Goal: Obtain resource: Obtain resource

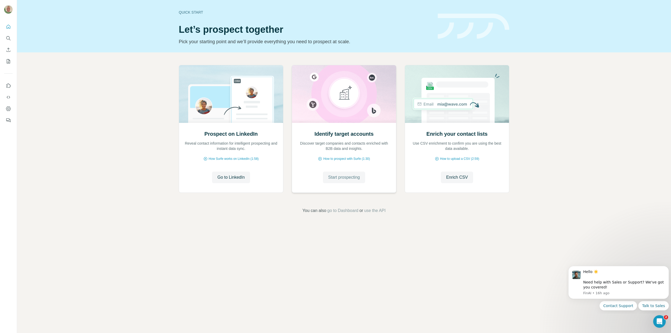
click at [342, 175] on span "Start prospecting" at bounding box center [344, 177] width 32 height 6
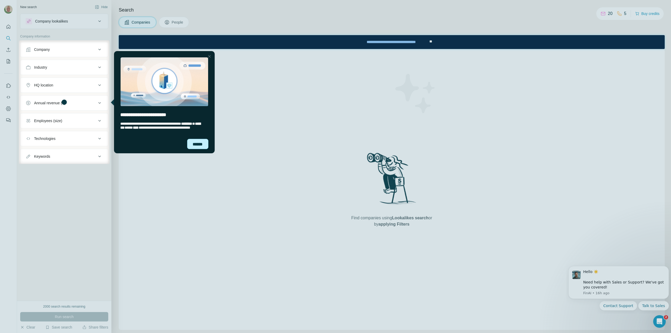
click at [196, 143] on div "******" at bounding box center [197, 144] width 21 height 10
click at [196, 143] on div at bounding box center [390, 101] width 561 height 123
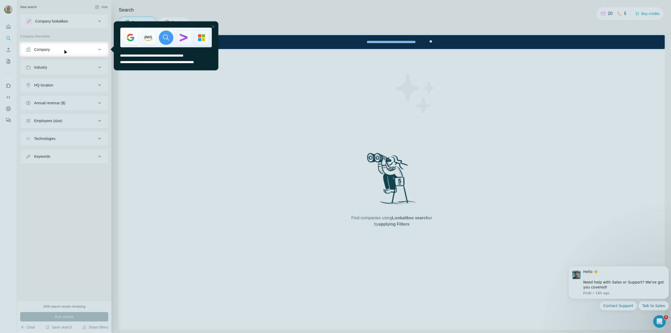
click at [100, 48] on icon at bounding box center [99, 49] width 6 height 6
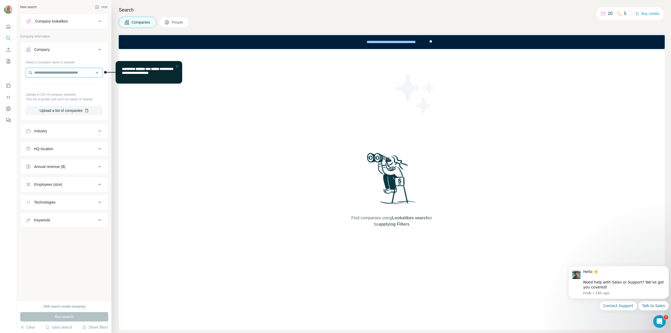
click at [46, 72] on input "text" at bounding box center [64, 72] width 77 height 9
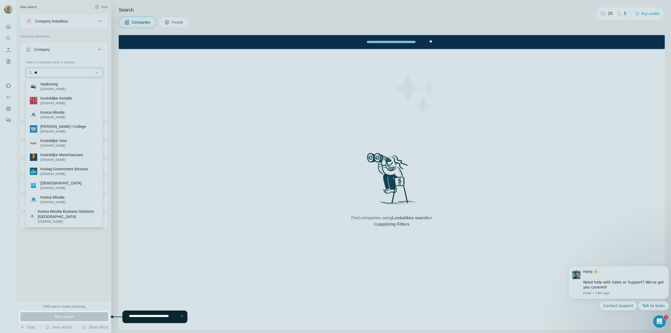
type input "*"
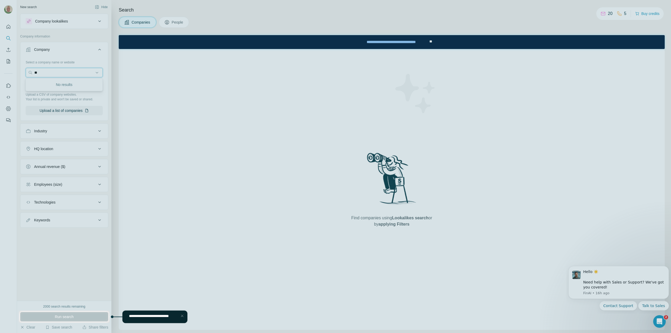
type input "*"
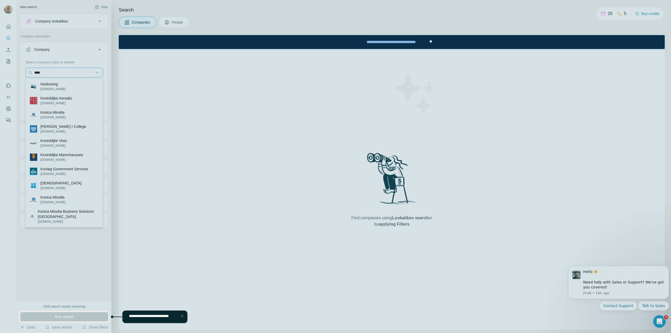
type input "****"
click at [47, 241] on div at bounding box center [335, 155] width 671 height 311
click at [85, 52] on div at bounding box center [335, 155] width 671 height 311
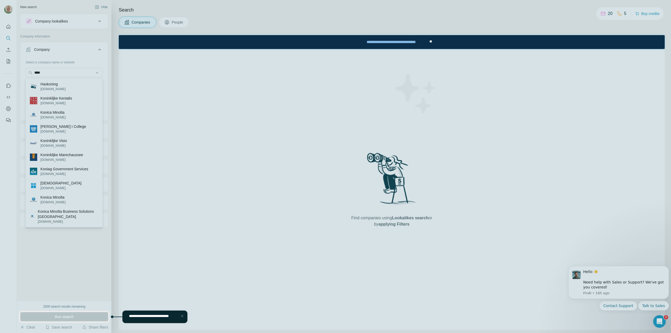
click at [36, 72] on div at bounding box center [335, 155] width 671 height 311
click at [34, 72] on div at bounding box center [335, 155] width 671 height 311
click at [43, 73] on div at bounding box center [335, 155] width 671 height 311
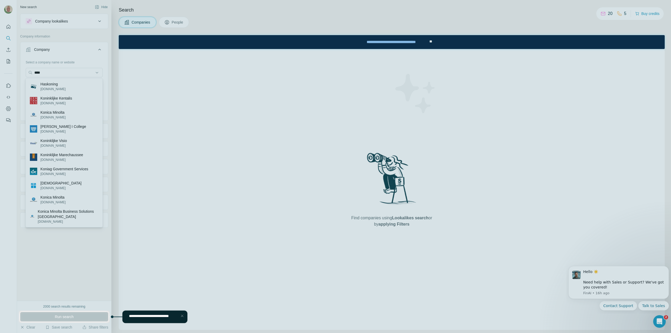
click at [39, 72] on div at bounding box center [335, 155] width 671 height 311
click at [151, 318] on span "**********" at bounding box center [149, 316] width 40 height 4
click at [183, 317] on div at bounding box center [182, 316] width 6 height 6
click at [184, 317] on div "Find companies using Lookalikes search or by applying Filters" at bounding box center [392, 189] width 546 height 281
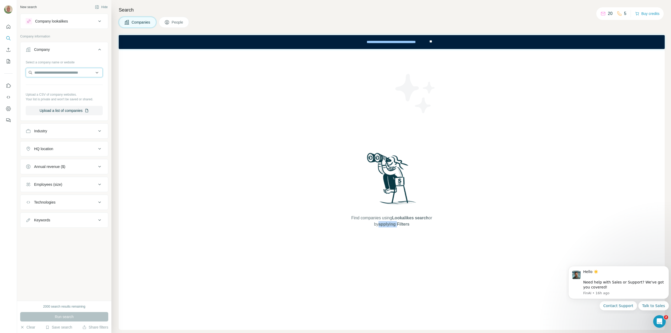
click at [42, 72] on input "text" at bounding box center [64, 72] width 77 height 9
type input "**********"
click at [87, 61] on div "Select a company name or website" at bounding box center [64, 61] width 77 height 7
click at [56, 111] on button "Upload a list of companies" at bounding box center [64, 110] width 77 height 9
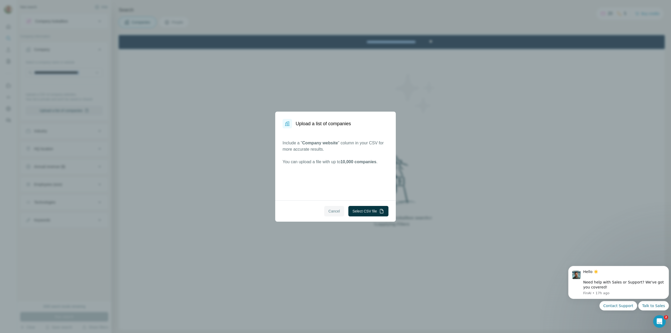
click at [334, 212] on span "Cancel" at bounding box center [334, 211] width 12 height 5
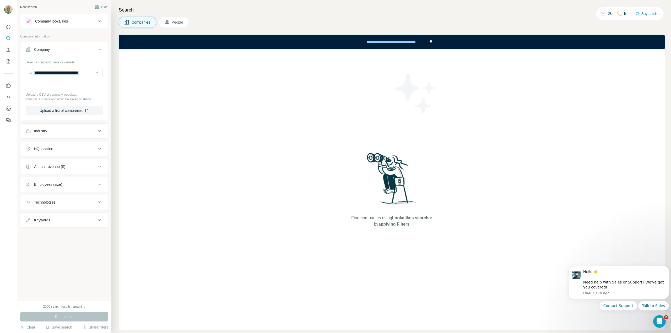
click at [334, 212] on div "Find companies using Lookalikes search or by applying Filters" at bounding box center [392, 189] width 546 height 281
click at [42, 74] on input "text" at bounding box center [64, 72] width 77 height 9
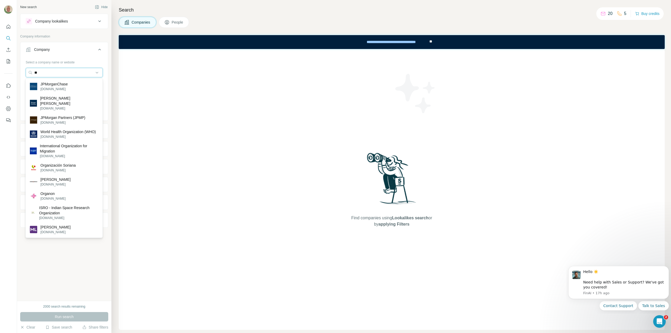
type input "*"
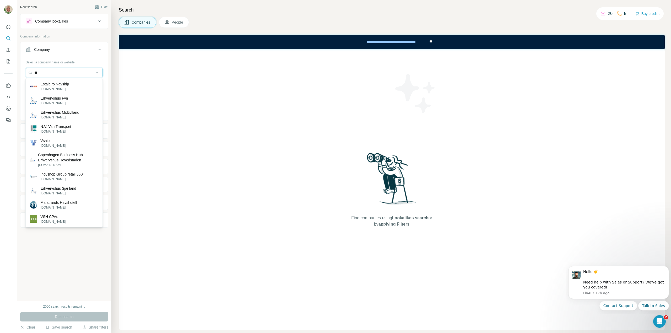
type input "*"
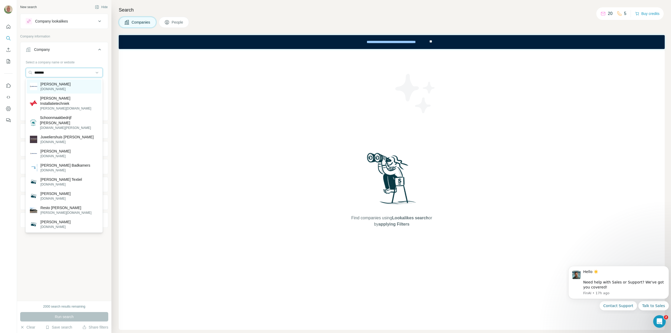
type input "*******"
click at [42, 86] on p "Aalbers" at bounding box center [55, 84] width 30 height 5
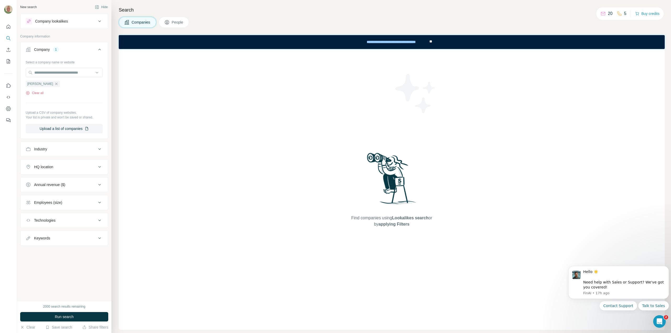
click at [101, 148] on icon at bounding box center [99, 149] width 6 height 6
click at [98, 162] on icon at bounding box center [96, 162] width 5 height 5
click at [98, 162] on icon at bounding box center [97, 163] width 3 height 2
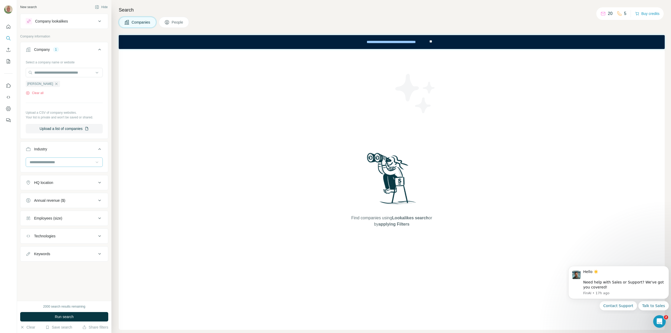
click at [98, 162] on icon at bounding box center [97, 163] width 3 height 2
click at [64, 168] on p "Industrial Manufacturing" at bounding box center [49, 165] width 39 height 5
click at [101, 202] on icon at bounding box center [99, 201] width 6 height 6
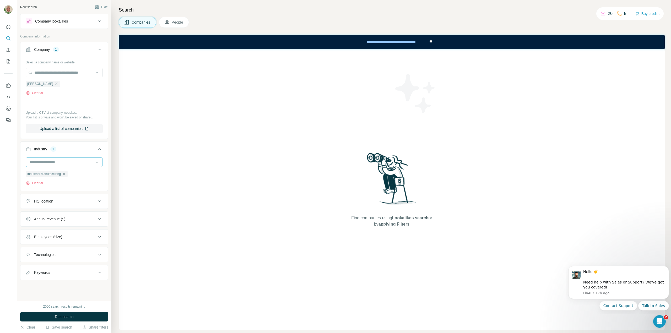
click at [101, 202] on button "HQ location" at bounding box center [64, 201] width 88 height 13
click at [101, 202] on icon at bounding box center [99, 201] width 6 height 6
click at [101, 202] on button "HQ location" at bounding box center [64, 201] width 88 height 13
click at [99, 200] on icon at bounding box center [99, 201] width 3 height 2
click at [99, 200] on button "HQ location" at bounding box center [64, 201] width 88 height 13
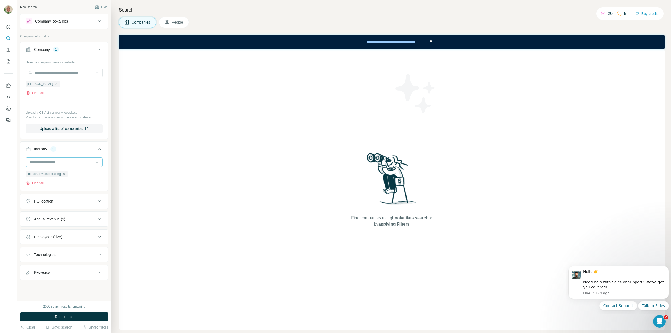
click at [98, 200] on icon at bounding box center [99, 201] width 6 height 6
click at [99, 200] on icon at bounding box center [99, 201] width 6 height 6
click at [99, 200] on button "HQ location" at bounding box center [64, 201] width 88 height 13
click at [97, 200] on icon at bounding box center [99, 201] width 6 height 6
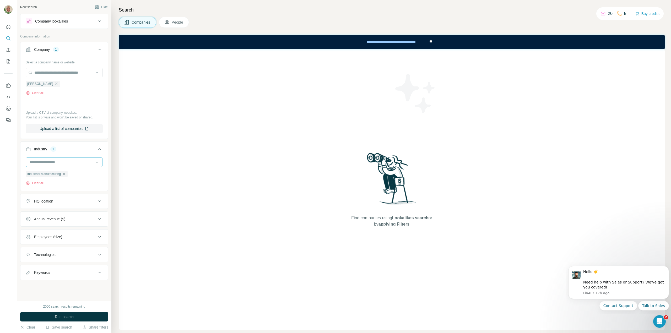
click at [97, 200] on icon at bounding box center [99, 201] width 6 height 6
click at [99, 200] on icon at bounding box center [99, 201] width 6 height 6
click at [68, 215] on input "text" at bounding box center [64, 214] width 77 height 9
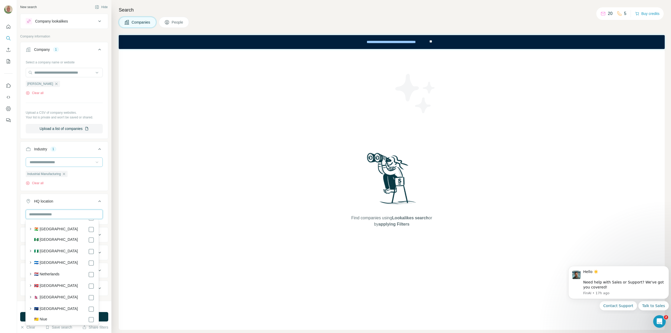
scroll to position [1840, 0]
click at [31, 276] on icon "button" at bounding box center [30, 278] width 5 height 5
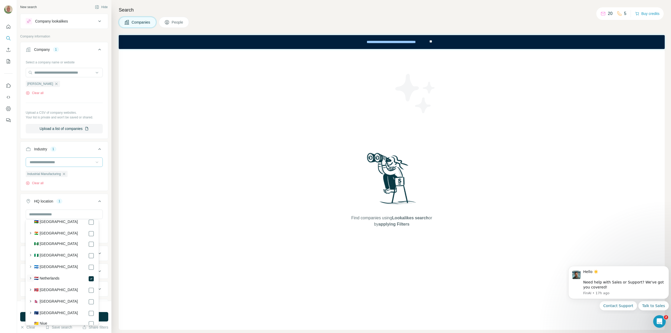
click at [31, 276] on icon "button" at bounding box center [30, 278] width 5 height 5
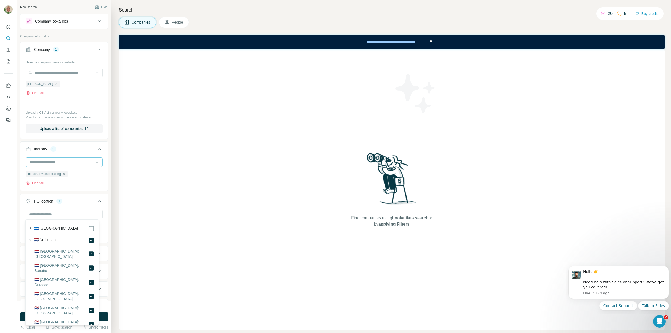
scroll to position [1878, 0]
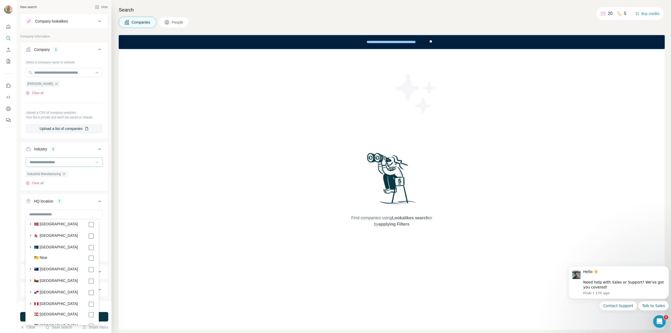
scroll to position [2163, 0]
click at [78, 197] on button "HQ location 7" at bounding box center [64, 202] width 88 height 15
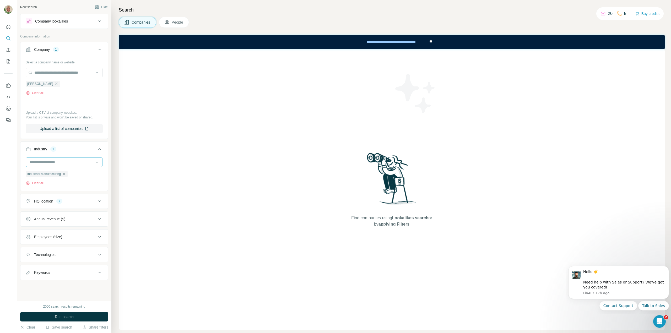
click at [99, 236] on icon at bounding box center [99, 237] width 6 height 6
click at [28, 278] on icon at bounding box center [29, 277] width 6 height 6
click at [29, 285] on icon at bounding box center [29, 287] width 6 height 6
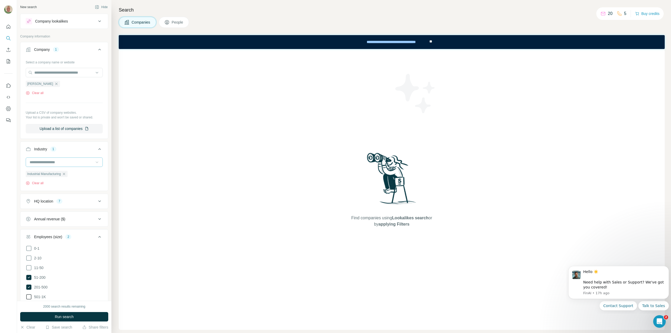
click at [28, 296] on icon at bounding box center [29, 297] width 6 height 6
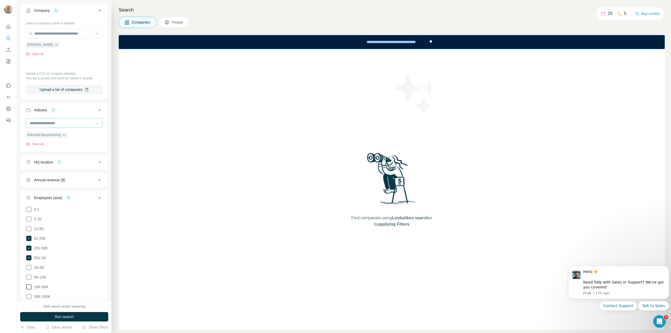
scroll to position [41, 0]
click at [28, 264] on icon at bounding box center [29, 265] width 6 height 6
click at [28, 275] on icon at bounding box center [29, 275] width 6 height 6
click at [28, 282] on icon at bounding box center [28, 284] width 5 height 5
click at [28, 292] on icon at bounding box center [28, 294] width 5 height 5
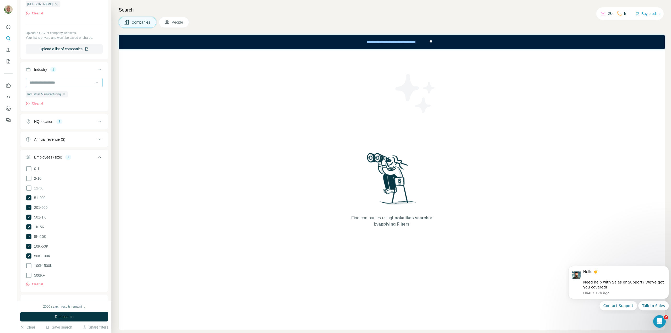
scroll to position [81, 0]
click at [28, 263] on icon at bounding box center [29, 265] width 6 height 6
click at [28, 274] on icon at bounding box center [29, 274] width 6 height 6
click at [28, 274] on icon at bounding box center [28, 274] width 5 height 5
click at [29, 272] on icon at bounding box center [29, 274] width 6 height 6
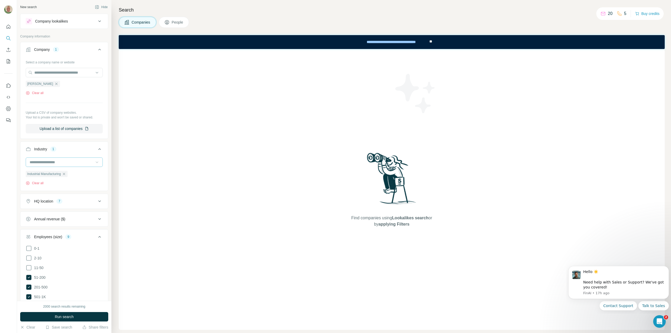
click at [38, 227] on ul "Company 1 Select a company name or website Aalbers Clear all Upload a CSV of co…" at bounding box center [64, 225] width 88 height 366
click at [98, 236] on icon at bounding box center [99, 237] width 3 height 2
click at [95, 236] on div "Employees (size) 9" at bounding box center [61, 236] width 71 height 5
click at [96, 236] on icon at bounding box center [99, 237] width 6 height 6
click at [100, 256] on icon at bounding box center [99, 255] width 6 height 6
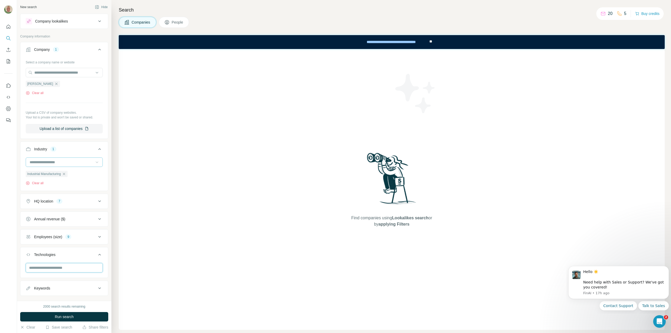
click at [81, 268] on input "text" at bounding box center [64, 267] width 77 height 9
click at [12, 270] on div at bounding box center [8, 166] width 17 height 333
click at [97, 20] on icon at bounding box center [99, 21] width 6 height 6
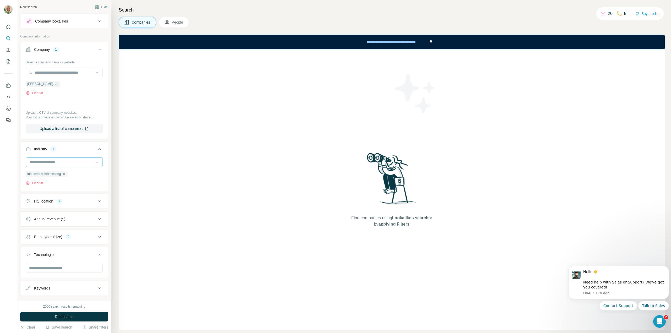
click at [97, 20] on icon at bounding box center [99, 21] width 6 height 6
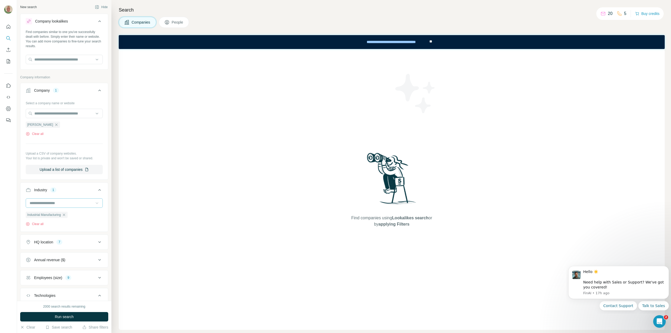
click at [97, 20] on icon at bounding box center [99, 21] width 6 height 6
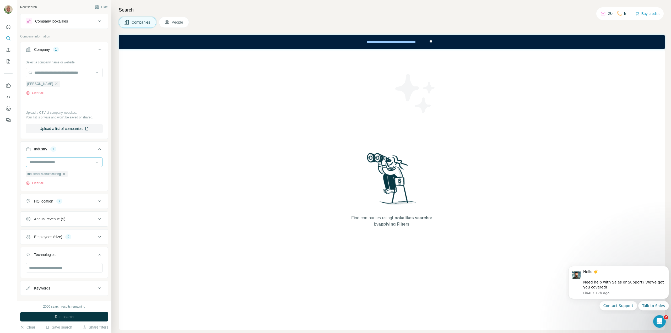
click at [97, 20] on icon at bounding box center [99, 21] width 6 height 6
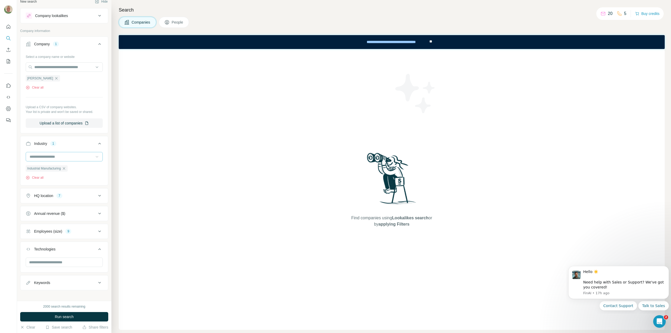
scroll to position [8, 0]
click at [61, 317] on span "Run search" at bounding box center [64, 316] width 19 height 5
click at [61, 317] on div "Run search" at bounding box center [64, 316] width 88 height 9
click at [62, 317] on div "Run search" at bounding box center [64, 316] width 88 height 9
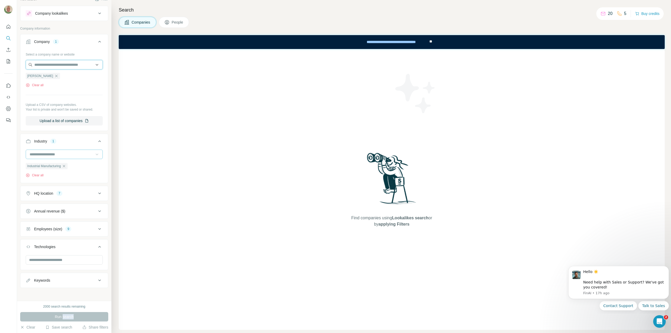
click at [47, 63] on input "text" at bounding box center [64, 64] width 77 height 9
click at [75, 87] on div "Select a company name or website Aalbers Clear all Upload a CSV of company webs…" at bounding box center [64, 87] width 77 height 75
click at [54, 75] on icon "button" at bounding box center [56, 76] width 4 height 4
click at [41, 69] on input "text" at bounding box center [64, 64] width 77 height 9
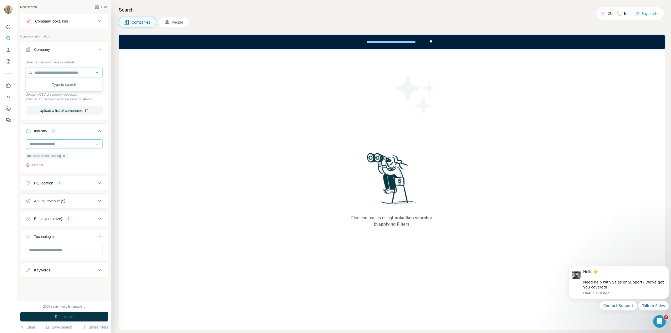
scroll to position [0, 0]
type input "**********"
click at [53, 84] on p "stertil-koni.nl" at bounding box center [54, 84] width 29 height 5
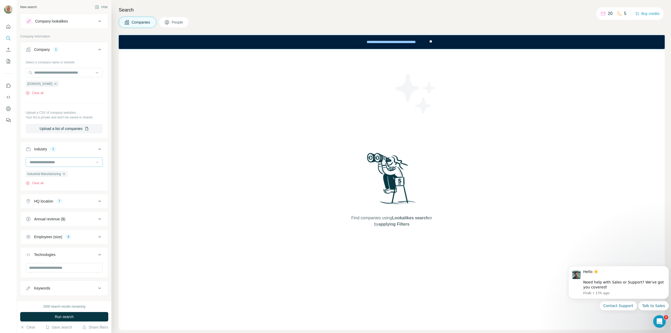
scroll to position [2859, 0]
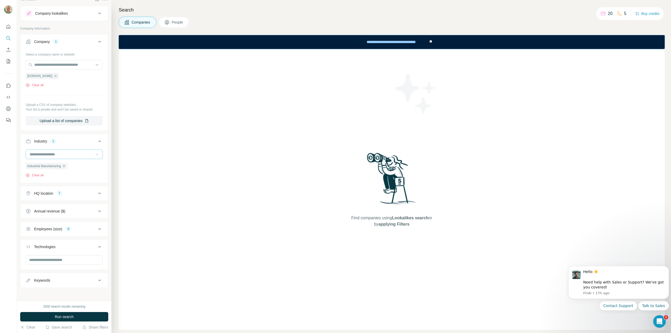
click at [96, 227] on icon at bounding box center [99, 229] width 6 height 6
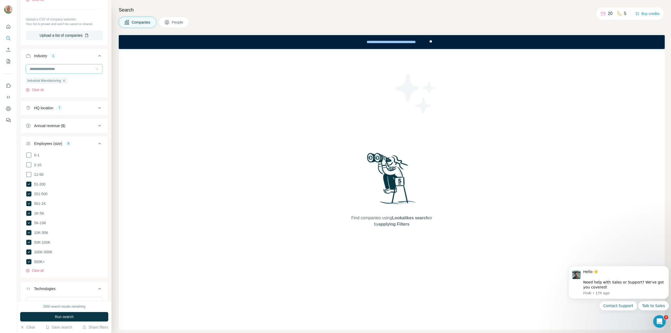
scroll to position [99, 0]
click at [28, 177] on icon at bounding box center [28, 178] width 5 height 5
click at [29, 177] on icon at bounding box center [29, 178] width 6 height 6
click at [30, 254] on icon at bounding box center [28, 255] width 5 height 5
click at [30, 244] on icon at bounding box center [28, 245] width 5 height 5
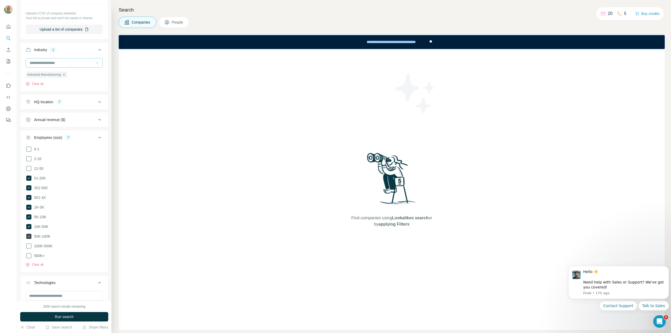
click at [29, 235] on icon at bounding box center [28, 236] width 5 height 5
click at [29, 235] on icon at bounding box center [29, 236] width 6 height 6
click at [29, 235] on icon at bounding box center [28, 236] width 5 height 5
click at [29, 235] on icon at bounding box center [29, 236] width 6 height 6
click at [28, 234] on icon at bounding box center [28, 236] width 5 height 5
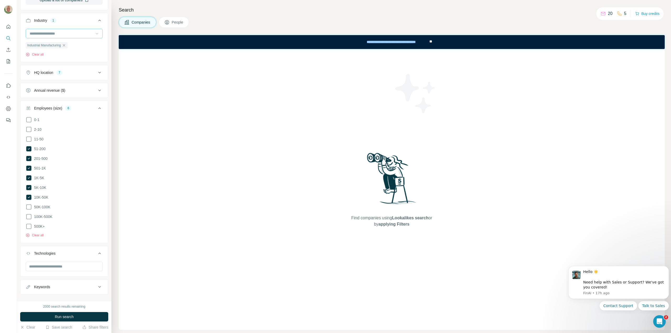
scroll to position [134, 0]
click at [98, 247] on icon at bounding box center [99, 248] width 3 height 2
click at [95, 236] on div "0-1 2-10 11-50 51-200 201-500 501-1K 1K-5K 5K-10K 10K-50K 50K-100K 100K-500K 50…" at bounding box center [64, 173] width 88 height 125
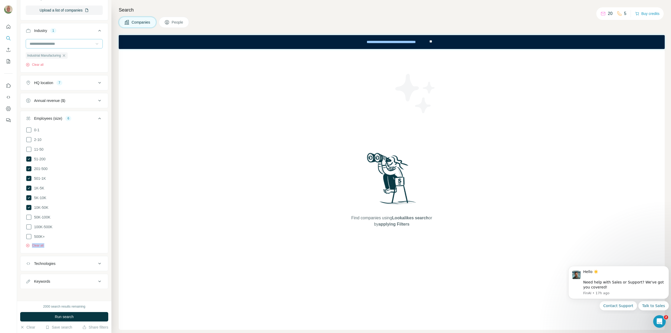
click at [98, 261] on icon at bounding box center [99, 264] width 6 height 6
click at [96, 261] on icon at bounding box center [99, 264] width 6 height 6
click at [98, 263] on icon at bounding box center [99, 264] width 3 height 2
click at [96, 261] on icon at bounding box center [99, 264] width 6 height 6
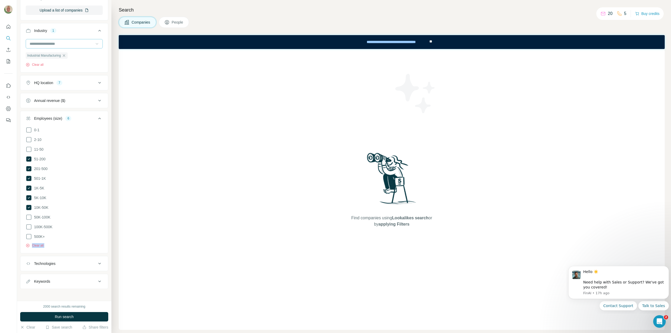
click at [96, 261] on icon at bounding box center [99, 264] width 6 height 6
click at [94, 264] on button "Technologies" at bounding box center [64, 263] width 88 height 13
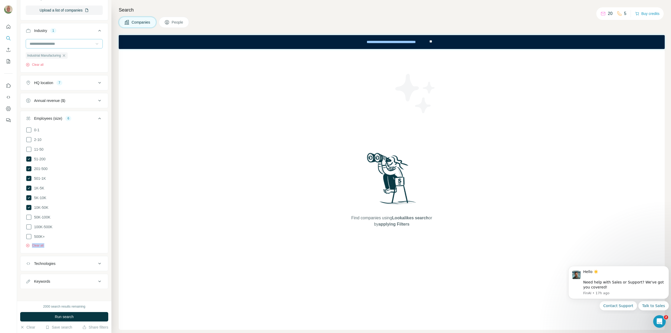
click at [98, 263] on icon at bounding box center [99, 264] width 3 height 2
click at [96, 261] on icon at bounding box center [99, 264] width 6 height 6
click at [45, 275] on input "text" at bounding box center [64, 276] width 77 height 9
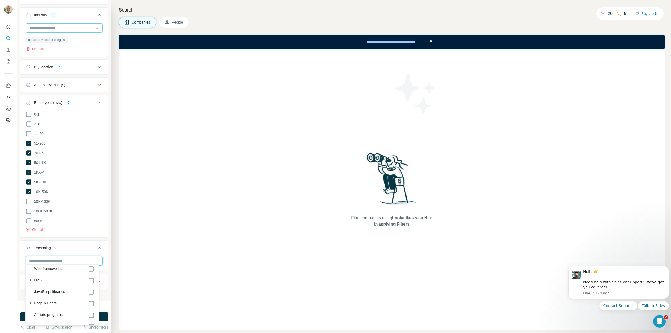
scroll to position [86, 0]
click at [29, 245] on icon at bounding box center [28, 247] width 5 height 5
click at [29, 232] on icon "button" at bounding box center [28, 230] width 4 height 4
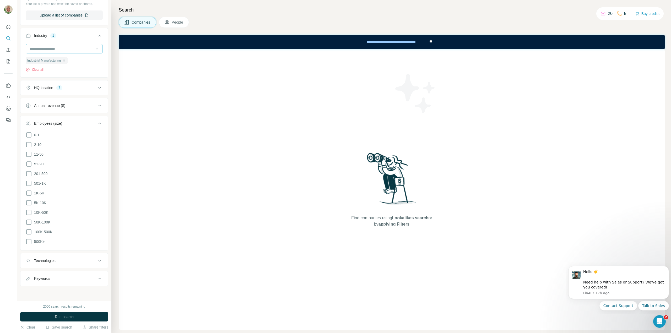
scroll to position [111, 0]
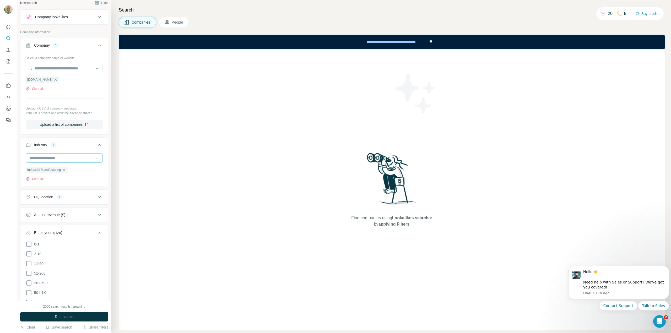
scroll to position [25, 0]
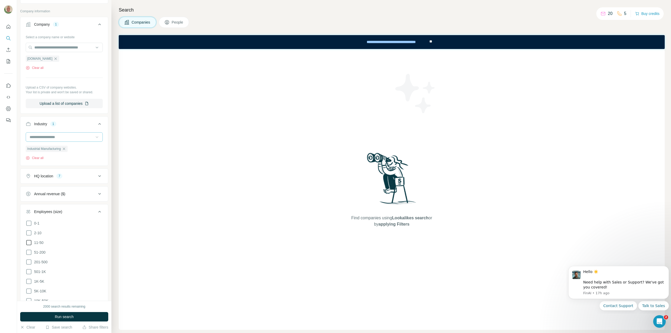
click at [27, 241] on icon at bounding box center [29, 243] width 6 height 6
click at [27, 241] on icon at bounding box center [28, 242] width 5 height 5
click at [29, 243] on icon at bounding box center [29, 243] width 6 height 6
click at [28, 242] on icon at bounding box center [28, 242] width 5 height 5
click at [29, 250] on icon at bounding box center [29, 252] width 6 height 6
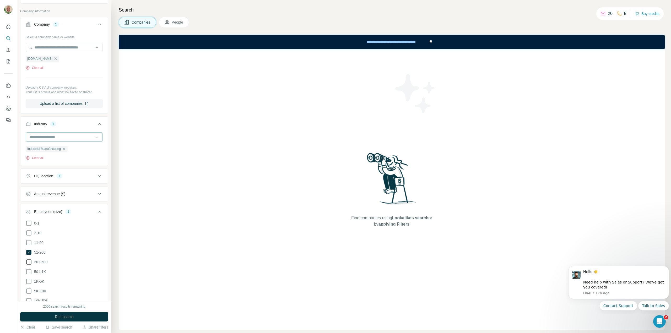
click at [29, 263] on icon at bounding box center [28, 261] width 5 height 5
click at [29, 261] on icon at bounding box center [29, 262] width 6 height 6
click at [59, 314] on button "Run search" at bounding box center [64, 316] width 88 height 9
click at [59, 314] on div "Run search" at bounding box center [64, 316] width 88 height 9
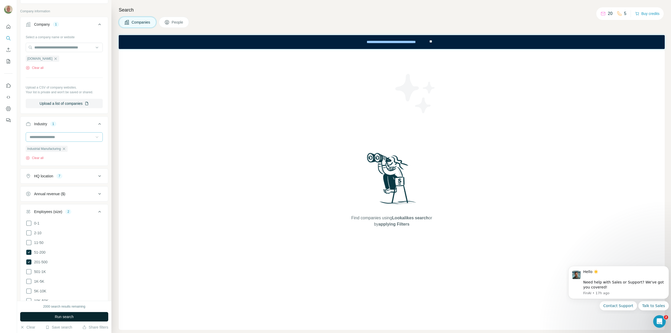
click at [59, 314] on div "Run search" at bounding box center [64, 316] width 88 height 9
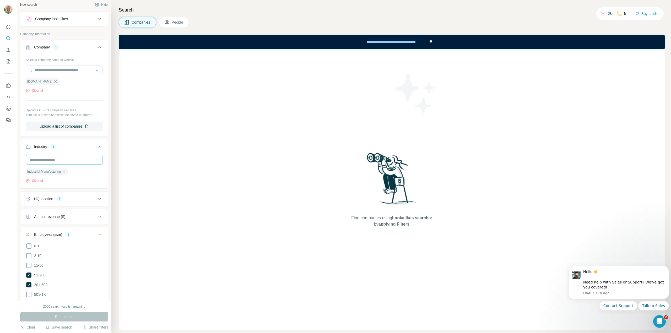
scroll to position [2, 0]
click at [96, 160] on icon at bounding box center [97, 161] width 3 height 2
click at [45, 180] on p "Manufacturing" at bounding box center [41, 176] width 23 height 5
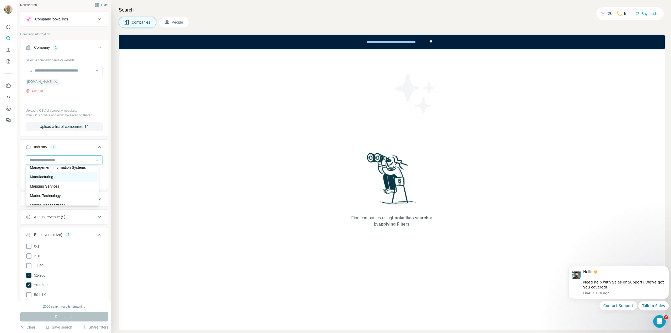
click at [45, 188] on div "Industrial Manufacturing Clear all" at bounding box center [64, 171] width 88 height 32
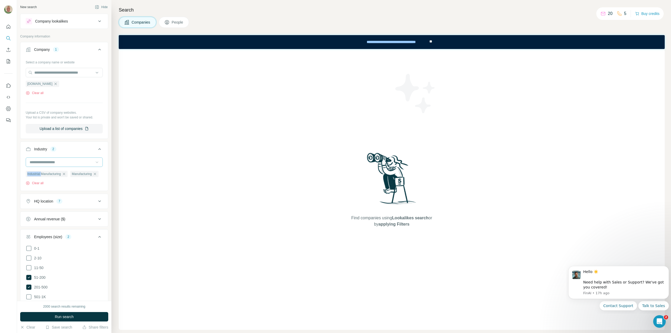
click at [177, 19] on button "People" at bounding box center [174, 22] width 30 height 11
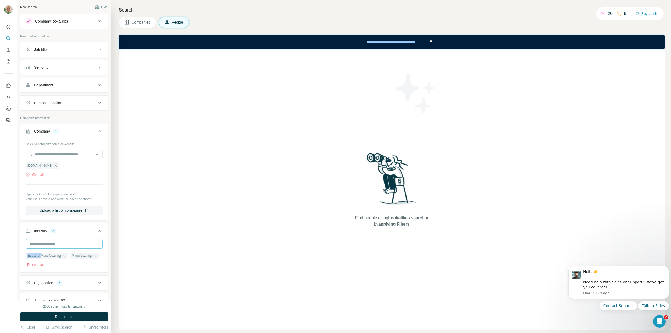
click at [140, 20] on span "Companies" at bounding box center [141, 22] width 19 height 5
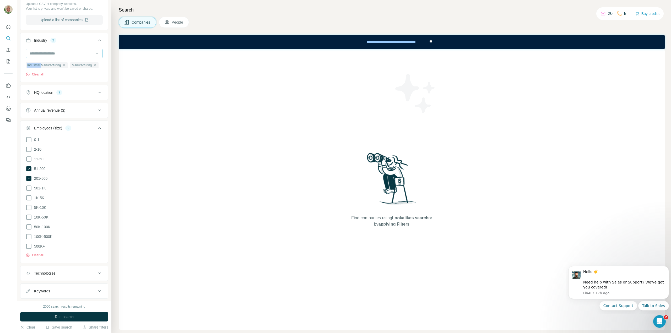
scroll to position [128, 0]
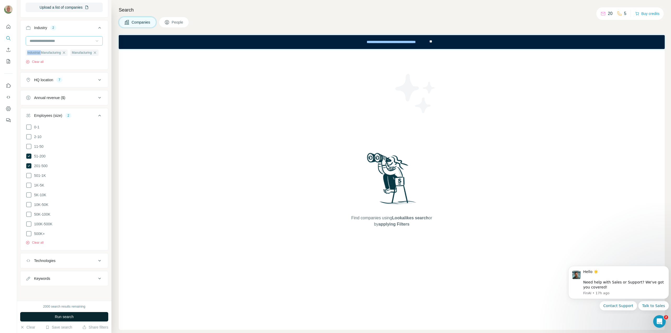
click at [64, 318] on span "Run search" at bounding box center [64, 316] width 19 height 5
click at [64, 318] on div "Run search" at bounding box center [64, 316] width 88 height 9
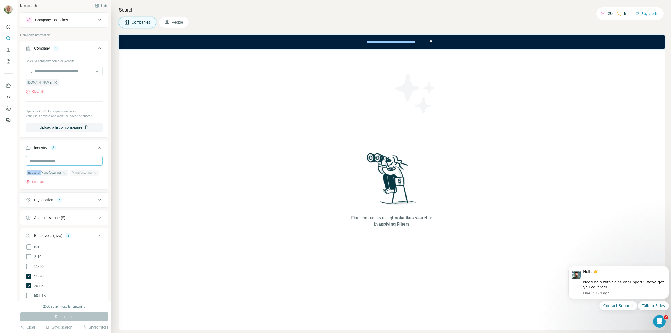
scroll to position [0, 0]
click at [53, 84] on icon "button" at bounding box center [55, 84] width 4 height 4
click at [51, 84] on div "Select a company name or website stertil-koni.nl Clear all Upload a CSV of comp…" at bounding box center [64, 95] width 77 height 75
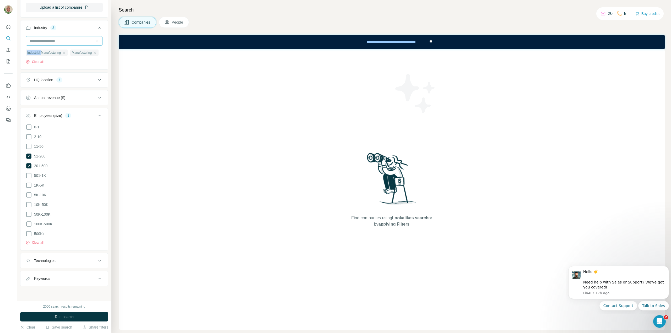
scroll to position [110, 0]
click at [30, 176] on icon at bounding box center [29, 175] width 6 height 6
click at [30, 186] on icon at bounding box center [29, 185] width 6 height 6
click at [30, 186] on icon at bounding box center [28, 185] width 5 height 5
click at [30, 186] on icon at bounding box center [29, 185] width 6 height 6
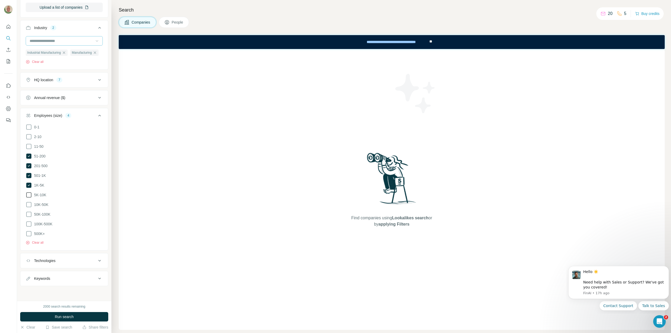
click at [30, 197] on icon at bounding box center [29, 195] width 6 height 6
click at [30, 197] on icon at bounding box center [28, 194] width 5 height 5
click at [30, 196] on icon at bounding box center [29, 195] width 6 height 6
click at [58, 316] on span "Run search" at bounding box center [64, 316] width 19 height 5
click at [58, 316] on div "Run search" at bounding box center [64, 316] width 88 height 9
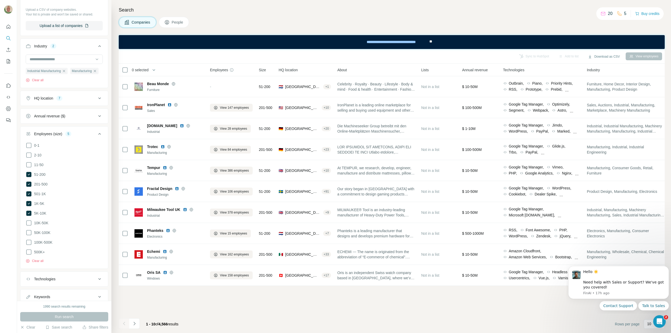
scroll to position [83, 0]
click at [173, 22] on span "People" at bounding box center [178, 22] width 12 height 5
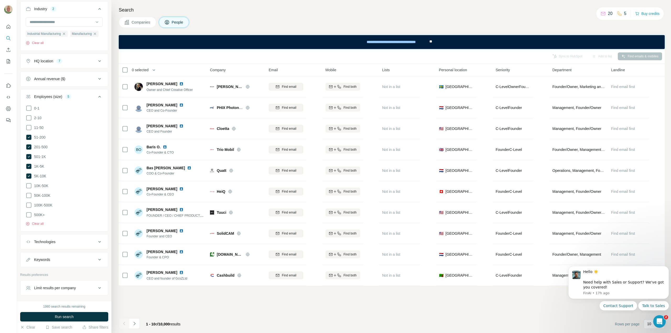
scroll to position [228, 0]
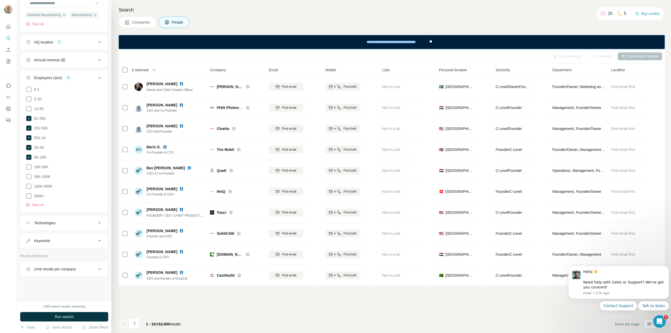
click at [96, 271] on icon at bounding box center [99, 269] width 6 height 6
click at [96, 267] on icon at bounding box center [99, 264] width 6 height 6
click at [90, 253] on p "Results preferences" at bounding box center [64, 250] width 88 height 5
click at [135, 323] on icon "Navigate to next page" at bounding box center [134, 323] width 2 height 3
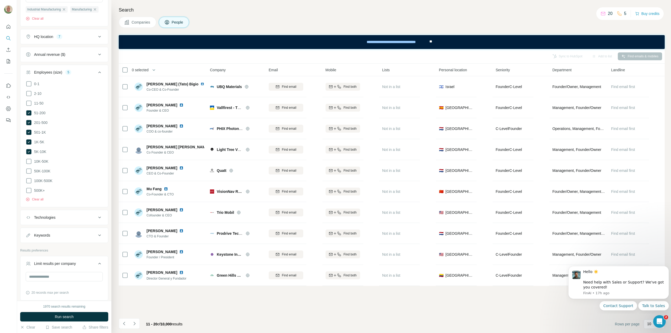
click at [137, 22] on span "Companies" at bounding box center [141, 22] width 19 height 5
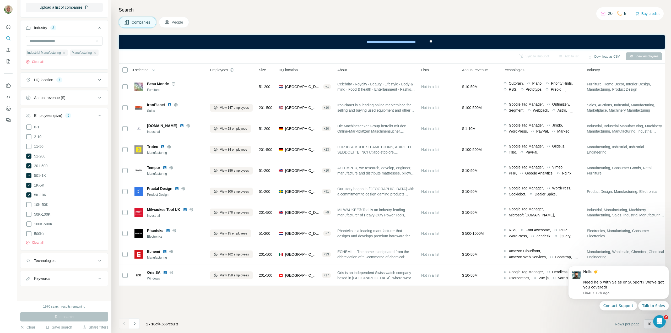
scroll to position [110, 0]
click at [96, 82] on icon at bounding box center [99, 80] width 6 height 6
click at [601, 57] on button "Download as CSV" at bounding box center [603, 57] width 39 height 8
click at [475, 57] on div "Sync to HubSpot Add to list Download as CSV View employees" at bounding box center [391, 56] width 541 height 9
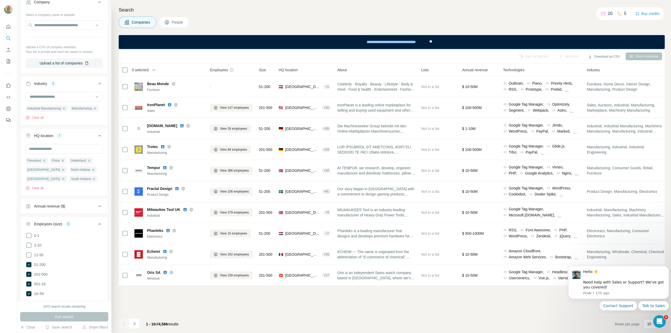
scroll to position [35, 0]
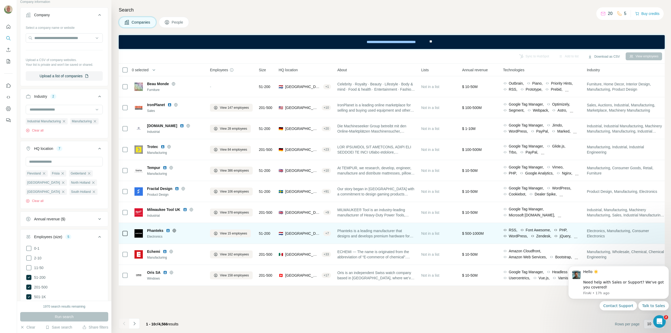
click at [329, 233] on div "+ 7" at bounding box center [327, 233] width 8 height 5
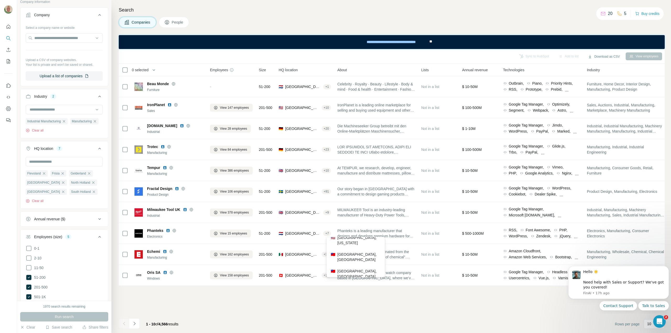
scroll to position [63, 0]
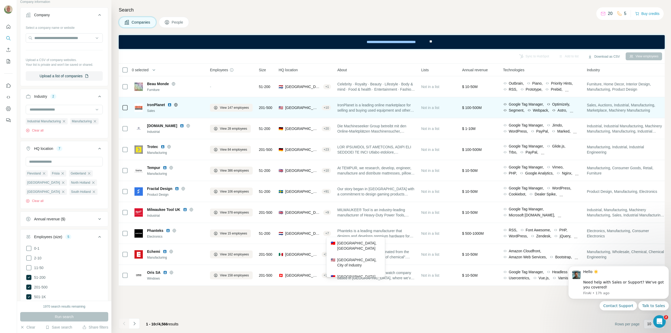
click at [329, 107] on div "+ 10" at bounding box center [326, 107] width 9 height 5
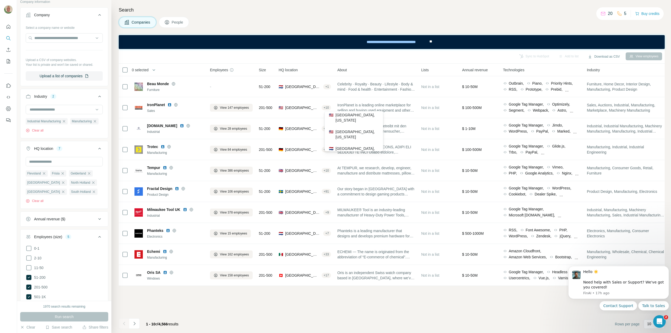
scroll to position [72, 0]
click at [145, 42] on div "**********" at bounding box center [392, 42] width 546 height 14
click at [595, 62] on div "Sync to HubSpot Add to list Download as CSV View employees" at bounding box center [392, 56] width 546 height 15
click at [603, 56] on button "Download as CSV" at bounding box center [603, 57] width 39 height 8
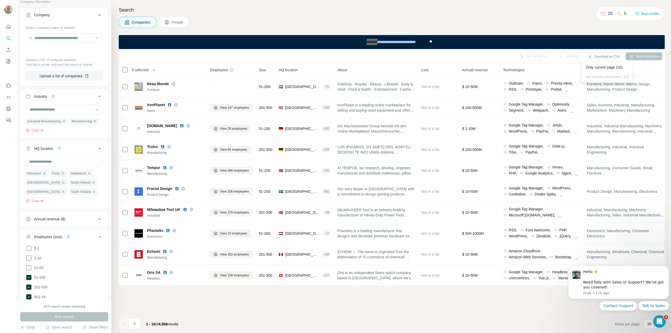
click at [566, 69] on div "Technologies" at bounding box center [542, 70] width 78 height 6
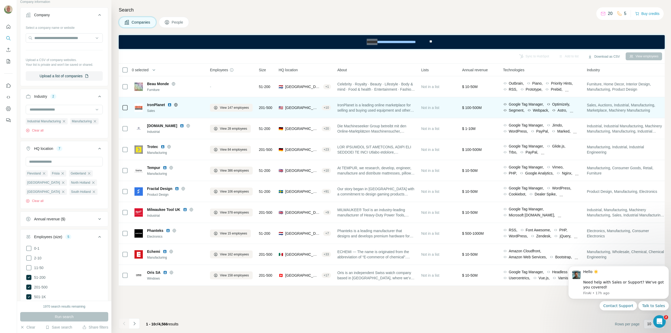
click at [330, 109] on div "+ 10" at bounding box center [326, 107] width 9 height 5
click at [331, 108] on div "+ 10" at bounding box center [326, 107] width 9 height 5
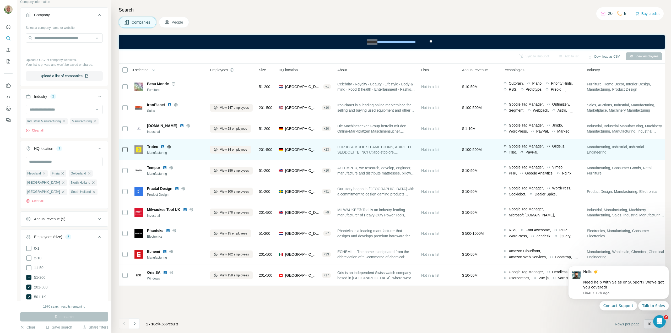
click at [331, 149] on div "+ 23" at bounding box center [326, 149] width 9 height 5
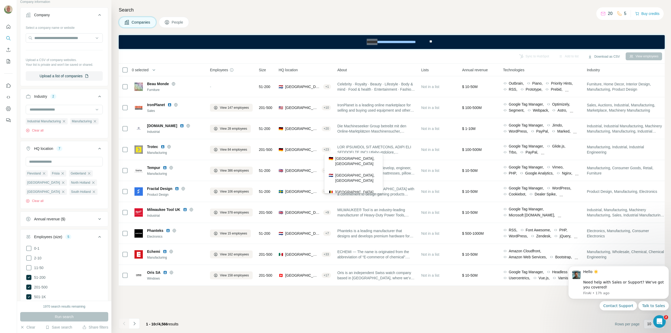
scroll to position [16, 0]
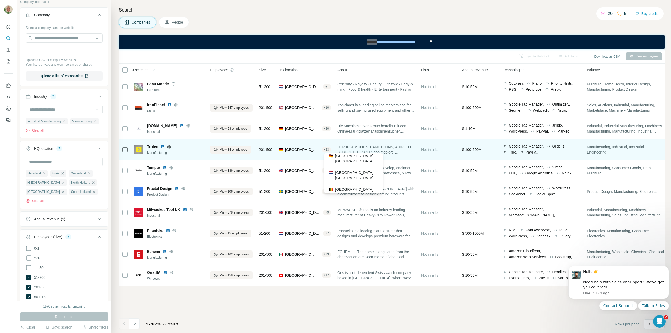
click at [329, 149] on div "+ 23" at bounding box center [326, 149] width 9 height 5
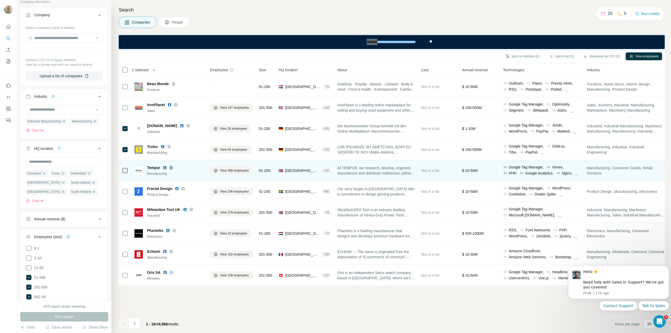
click at [125, 167] on div at bounding box center [125, 170] width 6 height 14
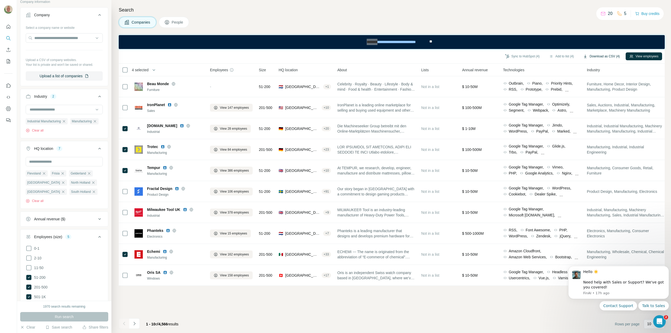
click at [583, 56] on icon "button" at bounding box center [585, 56] width 4 height 4
click at [562, 56] on button "Add to list (4)" at bounding box center [561, 56] width 32 height 8
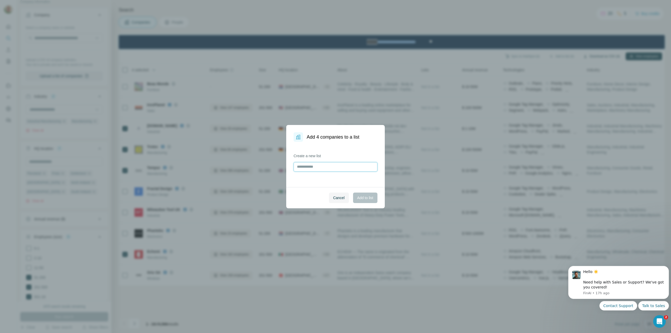
click at [304, 166] on input "text" at bounding box center [336, 166] width 84 height 9
type input "*"
type input "*****"
click at [362, 197] on span "Add to list" at bounding box center [365, 197] width 16 height 5
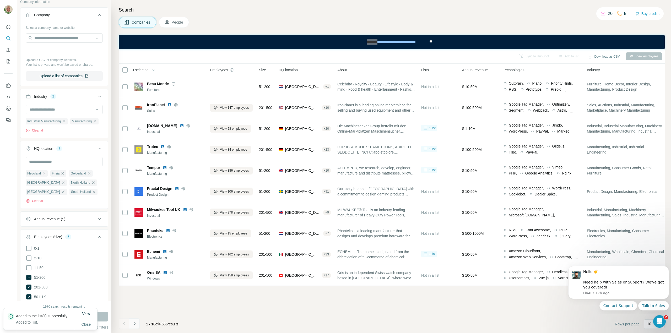
click at [133, 323] on icon "Navigate to next page" at bounding box center [134, 323] width 5 height 5
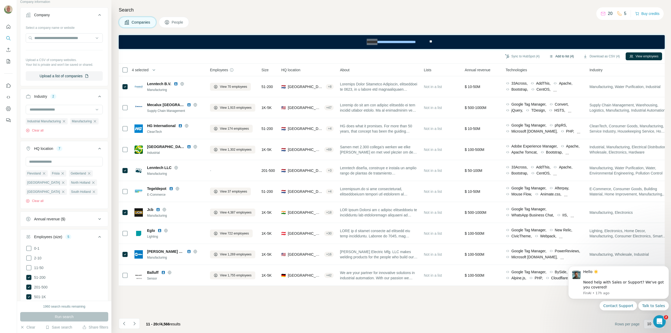
click at [559, 56] on button "Add to list (4)" at bounding box center [561, 56] width 32 height 8
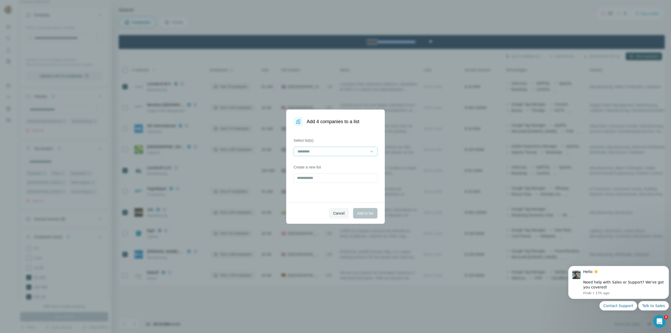
click at [374, 152] on div at bounding box center [336, 151] width 84 height 9
click at [350, 165] on div "lijst" at bounding box center [335, 163] width 75 height 5
click at [362, 214] on span "Add to list" at bounding box center [365, 213] width 16 height 5
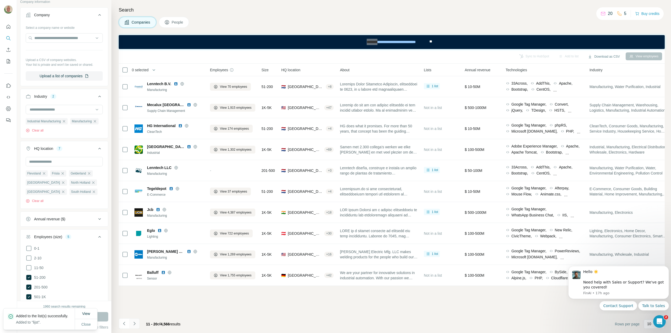
click at [135, 323] on icon "Navigate to next page" at bounding box center [134, 323] width 5 height 5
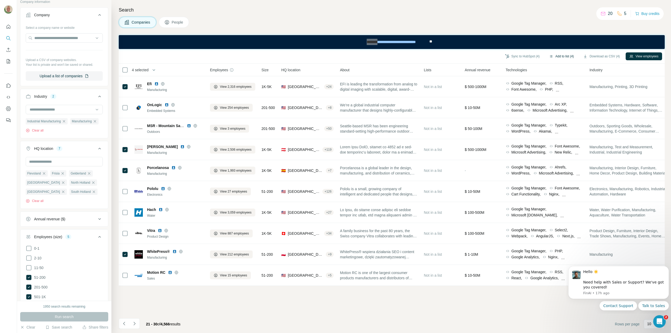
click at [560, 56] on button "Add to list (4)" at bounding box center [561, 56] width 32 height 8
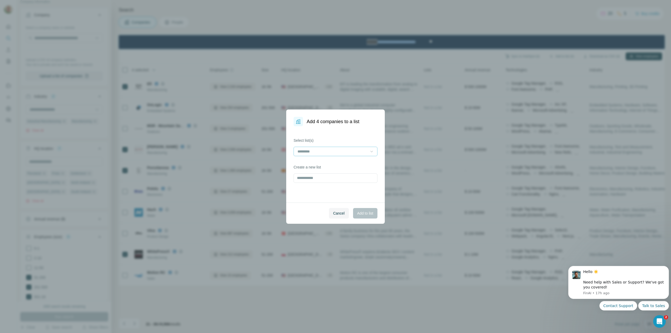
click at [370, 150] on icon at bounding box center [371, 151] width 5 height 5
click at [328, 165] on div "lijst" at bounding box center [335, 163] width 75 height 5
click at [301, 163] on p "lijst" at bounding box center [300, 163] width 5 height 5
click at [364, 213] on span "Add to list" at bounding box center [365, 213] width 16 height 5
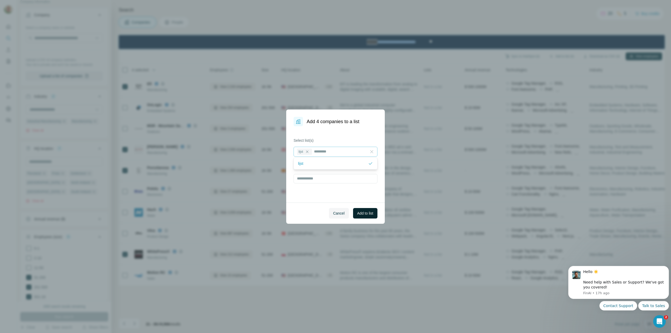
click at [364, 213] on span "Add to list" at bounding box center [365, 213] width 16 height 5
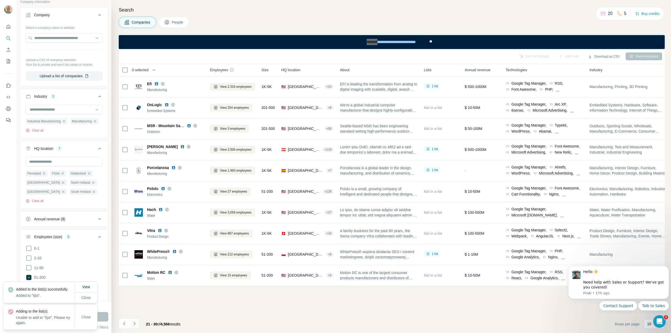
click at [135, 324] on icon "Navigate to next page" at bounding box center [134, 323] width 2 height 3
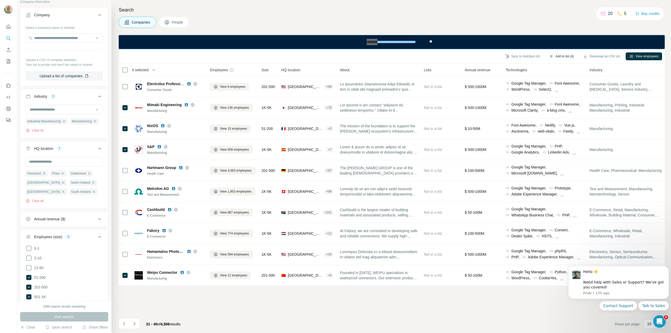
click at [549, 56] on button "Add to list (4)" at bounding box center [561, 56] width 32 height 8
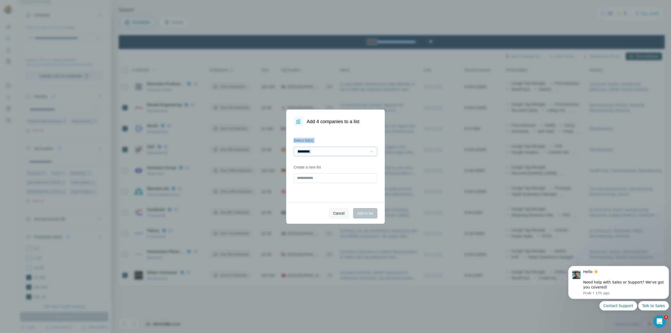
click at [372, 151] on icon at bounding box center [371, 151] width 5 height 5
click at [322, 163] on div "lijst" at bounding box center [335, 163] width 75 height 5
click at [360, 213] on span "Add to list" at bounding box center [365, 213] width 16 height 5
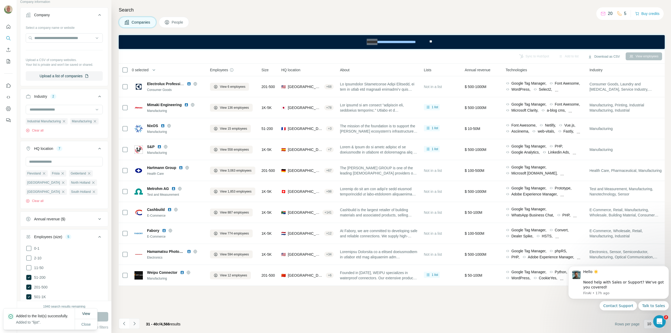
click at [136, 324] on icon "Navigate to next page" at bounding box center [134, 323] width 5 height 5
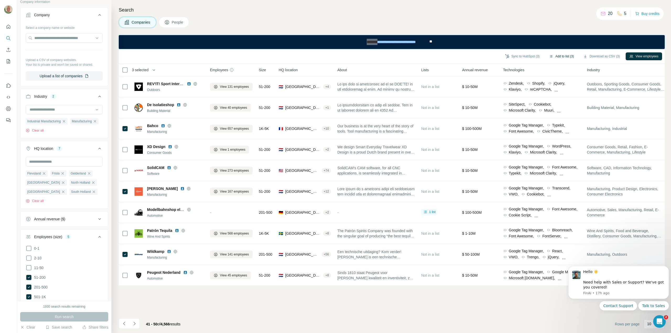
click at [557, 57] on button "Add to list (3)" at bounding box center [561, 56] width 32 height 8
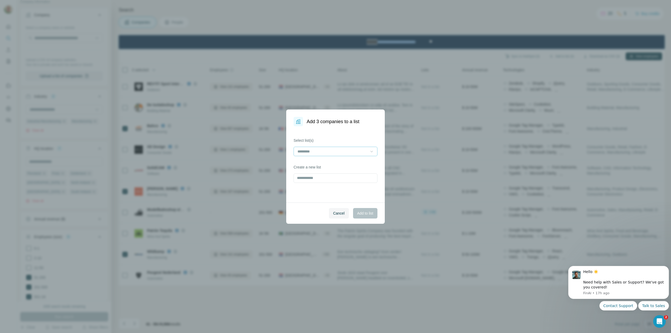
click at [373, 150] on icon at bounding box center [371, 151] width 5 height 5
click at [331, 163] on div "lijst" at bounding box center [335, 163] width 75 height 5
click at [300, 164] on p "lijst" at bounding box center [300, 163] width 5 height 5
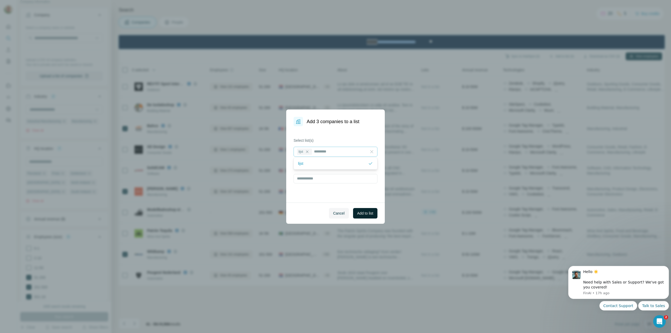
click at [364, 214] on span "Add to list" at bounding box center [365, 213] width 16 height 5
click at [364, 214] on button "Add to list" at bounding box center [365, 213] width 24 height 10
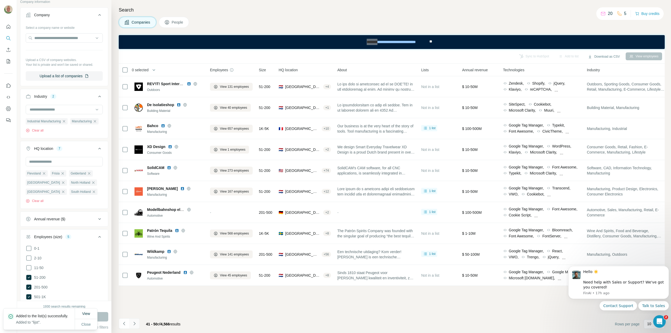
click at [134, 324] on icon "Navigate to next page" at bounding box center [134, 323] width 5 height 5
click at [134, 324] on div at bounding box center [134, 323] width 10 height 10
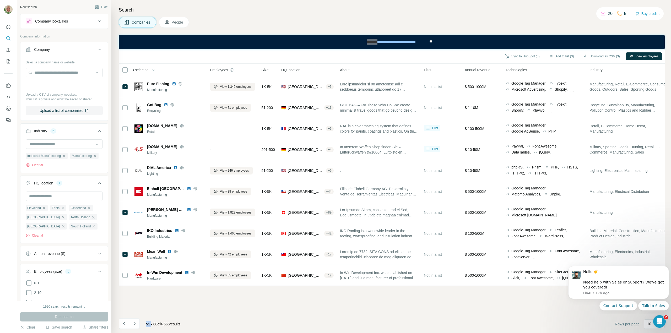
scroll to position [3311, 0]
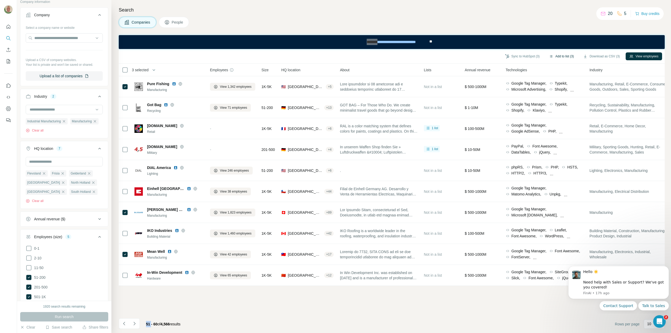
click at [555, 54] on button "Add to list (3)" at bounding box center [561, 56] width 32 height 8
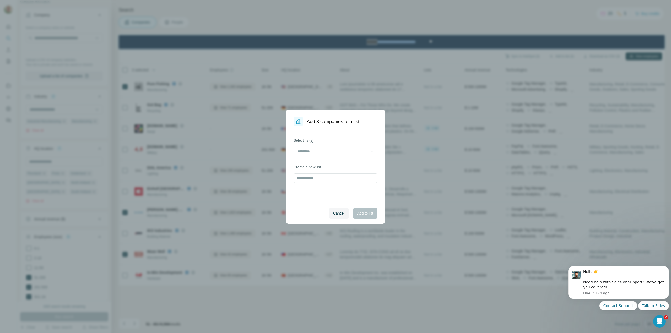
click at [371, 152] on icon at bounding box center [371, 151] width 5 height 5
click at [327, 162] on div "lijst" at bounding box center [335, 163] width 75 height 5
click at [363, 213] on span "Add to list" at bounding box center [365, 213] width 16 height 5
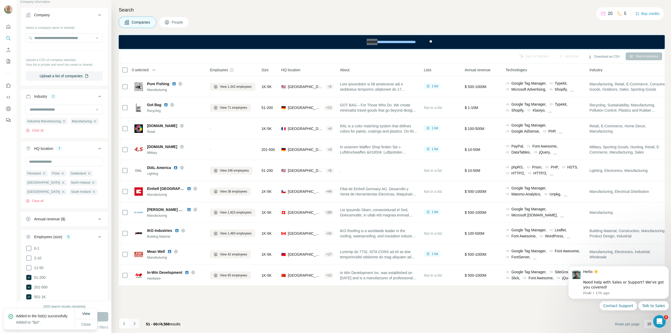
click at [136, 324] on icon "Navigate to next page" at bounding box center [134, 323] width 5 height 5
click at [136, 324] on div at bounding box center [134, 323] width 10 height 10
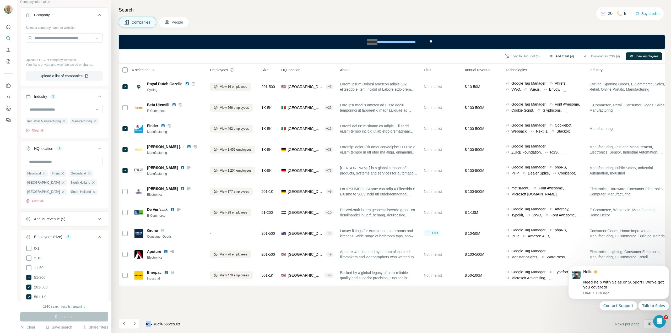
click at [563, 55] on button "Add to list (4)" at bounding box center [561, 56] width 32 height 8
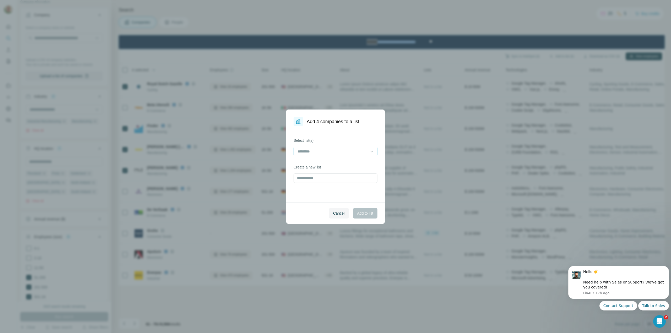
click at [376, 149] on div at bounding box center [336, 151] width 84 height 9
click at [312, 165] on div "lijst" at bounding box center [335, 163] width 75 height 5
click at [363, 212] on span "Add to list" at bounding box center [365, 213] width 16 height 5
click at [363, 212] on button "Adding to list..." at bounding box center [358, 213] width 40 height 10
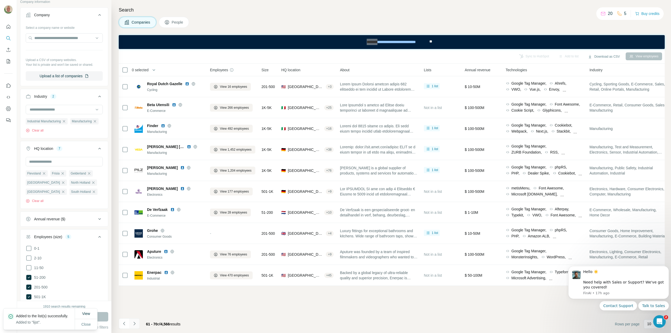
click at [138, 324] on button "Navigate to next page" at bounding box center [134, 323] width 10 height 10
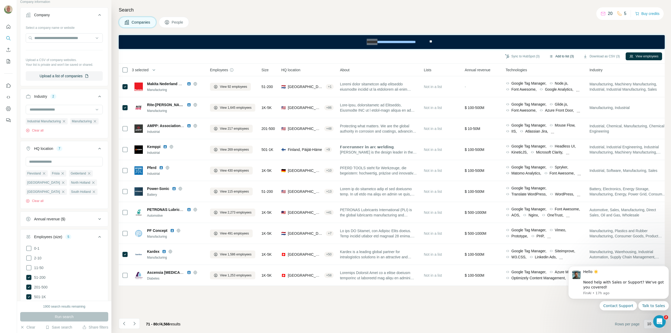
click at [553, 56] on button "Add to list (3)" at bounding box center [561, 56] width 32 height 8
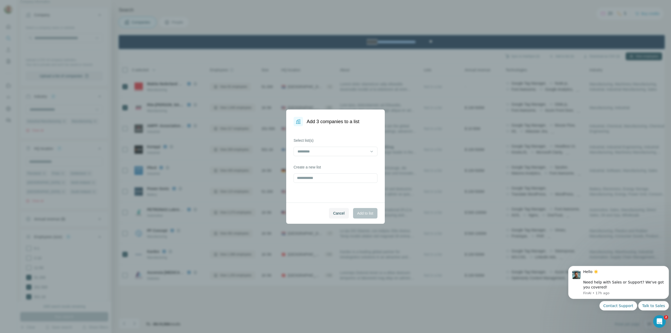
click at [366, 210] on div "Cancel Add to list" at bounding box center [335, 213] width 99 height 21
click at [365, 214] on div "Cancel Add to list" at bounding box center [335, 213] width 99 height 21
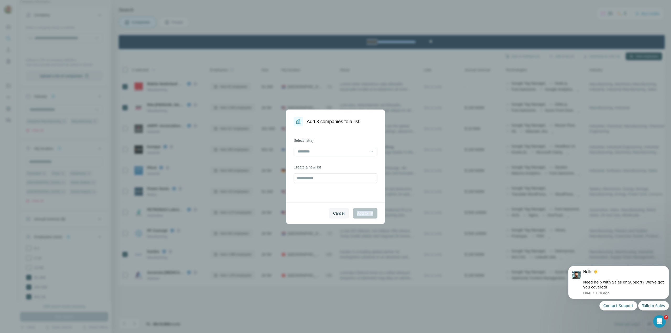
click at [365, 214] on div "Cancel Add to list" at bounding box center [335, 213] width 99 height 21
click at [372, 153] on icon at bounding box center [371, 151] width 5 height 5
click at [352, 161] on div "lijst" at bounding box center [335, 163] width 75 height 5
click at [352, 161] on div "lijst" at bounding box center [333, 163] width 70 height 5
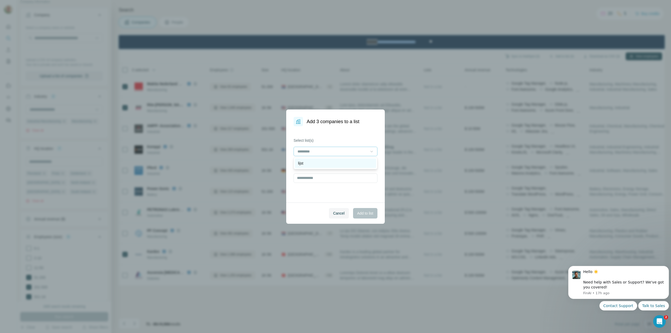
click at [319, 164] on div "lijst" at bounding box center [335, 163] width 75 height 5
click at [368, 213] on span "Add to list" at bounding box center [365, 213] width 16 height 5
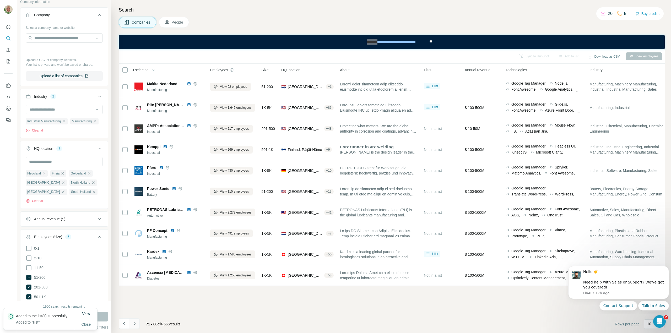
click at [135, 324] on icon "Navigate to next page" at bounding box center [134, 323] width 5 height 5
click at [135, 324] on div at bounding box center [134, 323] width 10 height 10
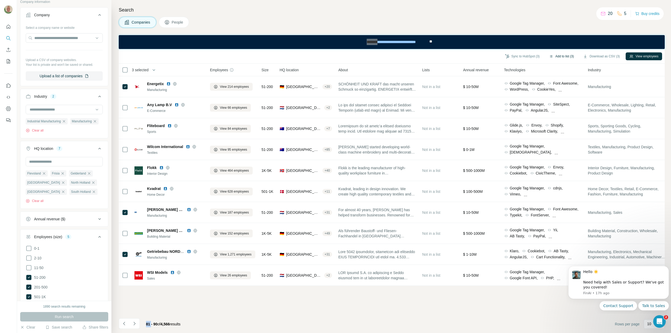
click at [556, 56] on button "Add to list (3)" at bounding box center [561, 56] width 32 height 8
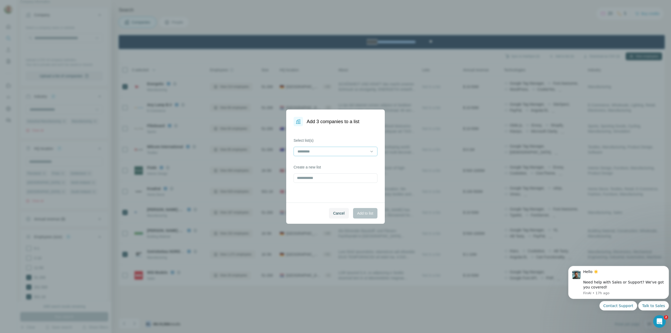
click at [340, 149] on input at bounding box center [332, 152] width 71 height 6
click at [320, 160] on div "lijst" at bounding box center [335, 163] width 81 height 9
click at [367, 216] on button "Add to list" at bounding box center [365, 213] width 24 height 10
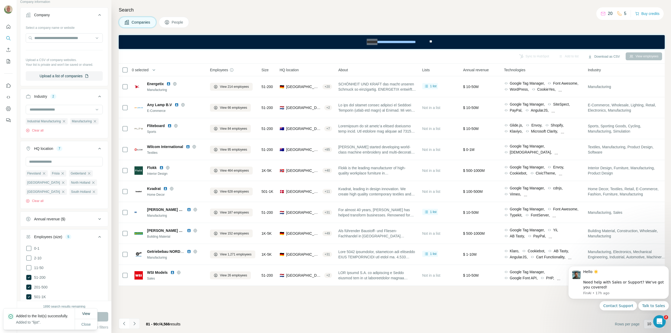
click at [133, 324] on icon "Navigate to next page" at bounding box center [134, 323] width 5 height 5
click at [133, 324] on div at bounding box center [134, 323] width 10 height 10
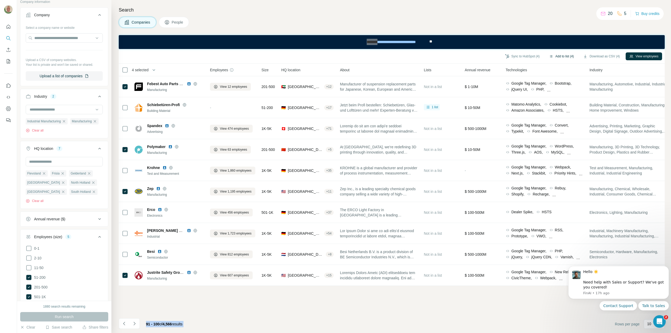
click at [548, 55] on button "Add to list (4)" at bounding box center [561, 56] width 32 height 8
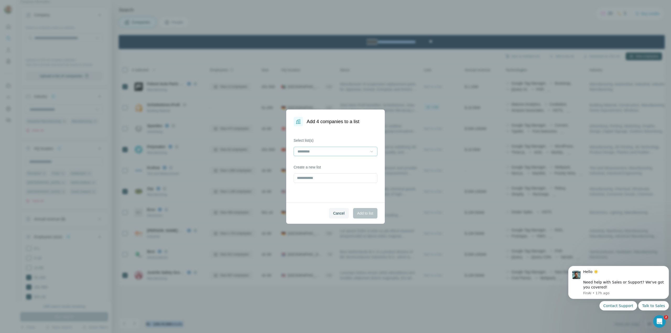
click at [374, 151] on icon at bounding box center [371, 151] width 5 height 5
click at [313, 163] on div "lijst" at bounding box center [335, 163] width 75 height 5
click at [360, 212] on span "Add to list" at bounding box center [365, 213] width 16 height 5
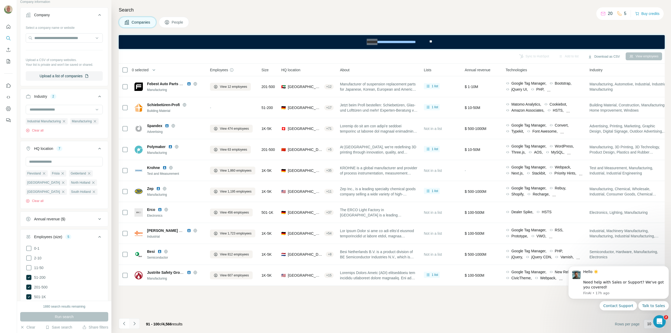
click at [136, 325] on icon "Navigate to next page" at bounding box center [134, 323] width 5 height 5
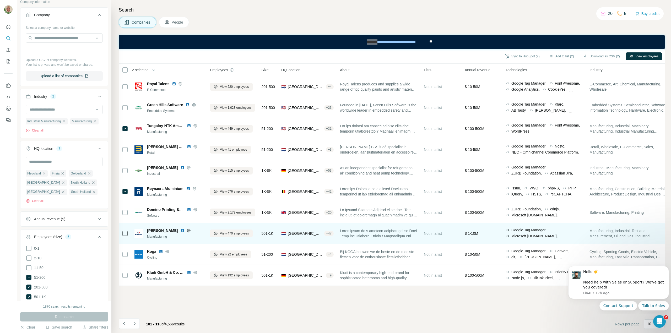
click at [128, 235] on icon at bounding box center [125, 233] width 6 height 6
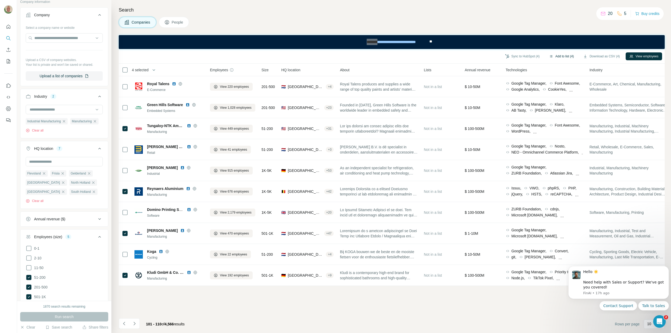
click at [565, 55] on button "Add to list (4)" at bounding box center [561, 56] width 32 height 8
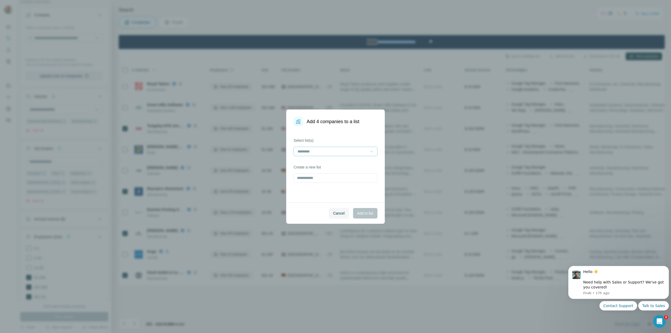
click at [372, 152] on icon at bounding box center [371, 151] width 5 height 5
click at [343, 162] on div "lijst" at bounding box center [335, 163] width 75 height 5
click at [365, 214] on span "Add to list" at bounding box center [365, 213] width 16 height 5
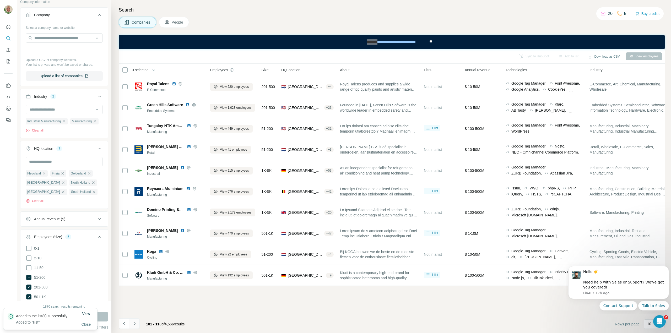
click at [136, 324] on icon "Navigate to next page" at bounding box center [134, 323] width 5 height 5
click at [136, 324] on div at bounding box center [134, 323] width 10 height 10
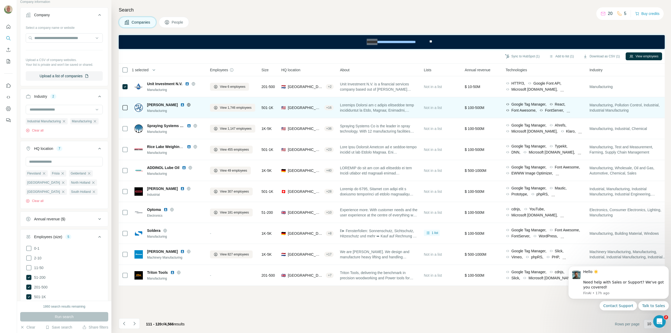
click at [129, 108] on td at bounding box center [125, 107] width 13 height 21
click at [128, 108] on icon at bounding box center [125, 108] width 6 height 6
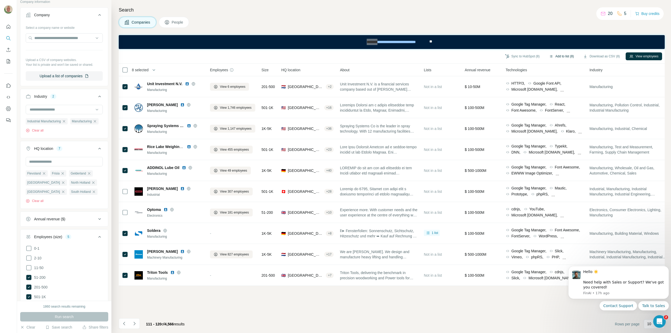
click at [561, 56] on button "Add to list (8)" at bounding box center [561, 56] width 32 height 8
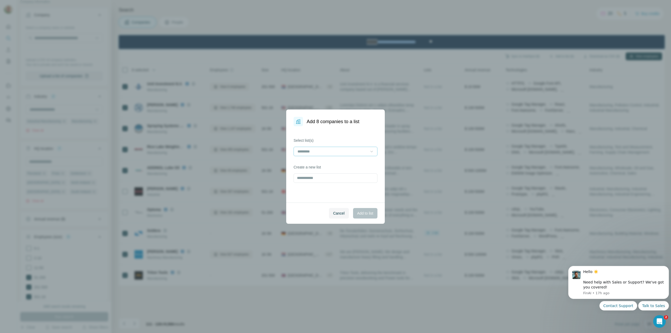
click at [372, 152] on icon at bounding box center [371, 151] width 5 height 5
click at [348, 164] on div "lijst" at bounding box center [335, 163] width 75 height 5
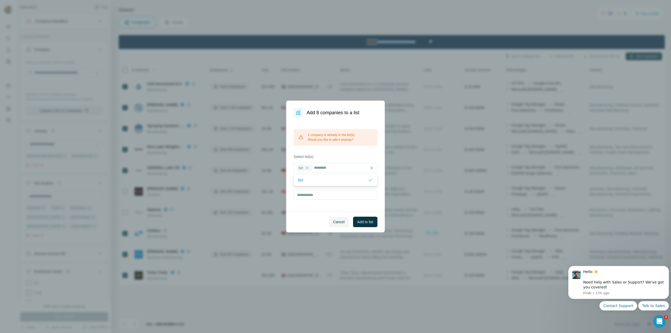
scroll to position [3311, 0]
click at [308, 205] on div "1 company is already in the list(s). Would you like to add it anyway? Select li…" at bounding box center [335, 164] width 99 height 94
click at [359, 221] on span "Add to list" at bounding box center [365, 221] width 16 height 5
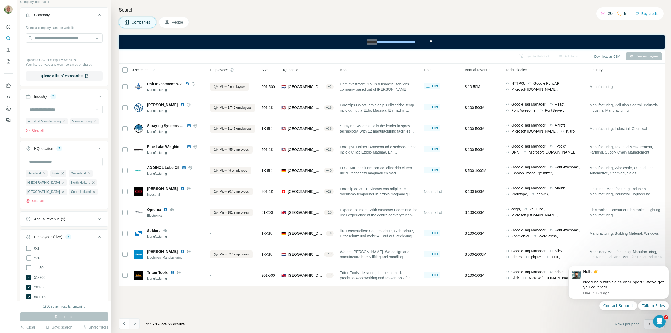
click at [135, 324] on icon "Navigate to next page" at bounding box center [134, 323] width 5 height 5
click at [135, 324] on div at bounding box center [134, 323] width 10 height 10
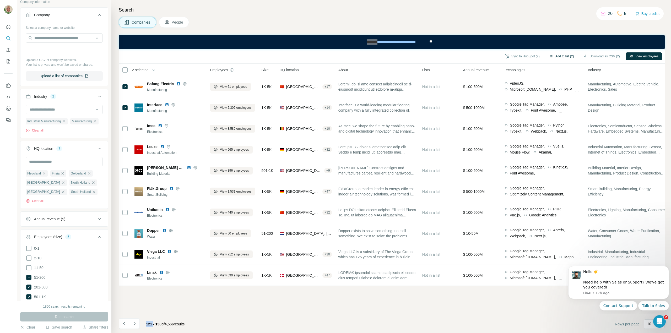
click at [550, 55] on button "Add to list (2)" at bounding box center [561, 56] width 32 height 8
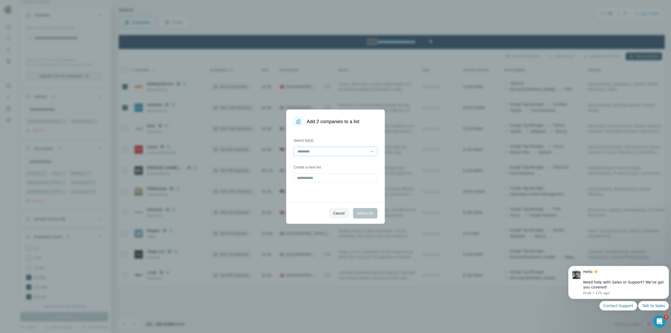
click at [368, 152] on div at bounding box center [336, 151] width 84 height 9
click at [355, 162] on div "lijst" at bounding box center [335, 163] width 75 height 5
click at [356, 163] on div "lijst" at bounding box center [335, 163] width 75 height 5
click at [362, 212] on span "Add to list" at bounding box center [365, 213] width 16 height 5
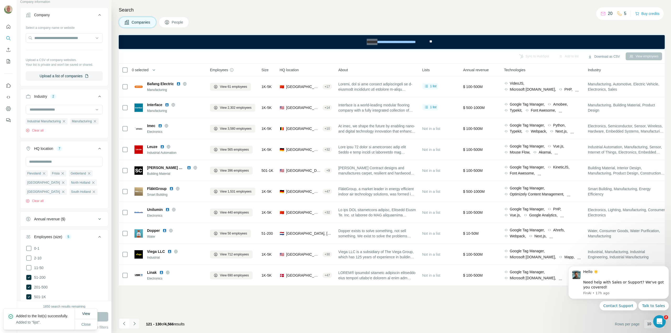
click at [134, 322] on icon "Navigate to next page" at bounding box center [134, 323] width 5 height 5
click at [134, 322] on div at bounding box center [134, 323] width 10 height 10
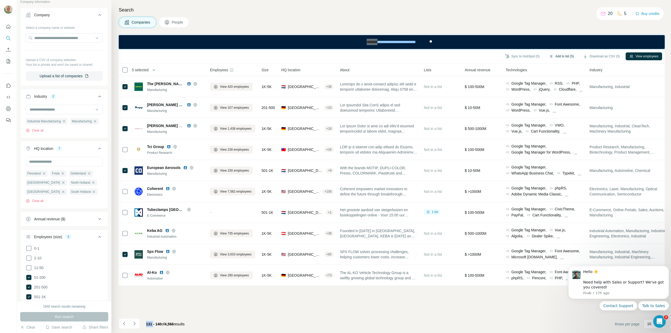
click at [558, 57] on button "Add to list (5)" at bounding box center [561, 56] width 32 height 8
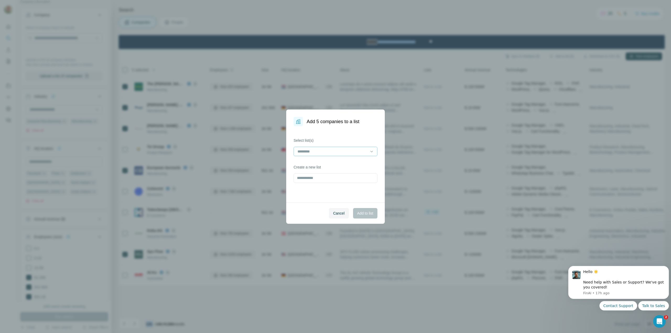
click at [337, 149] on input at bounding box center [332, 152] width 71 height 6
click at [330, 160] on div "lijst" at bounding box center [335, 163] width 81 height 9
click at [360, 211] on span "Add to list" at bounding box center [365, 213] width 16 height 5
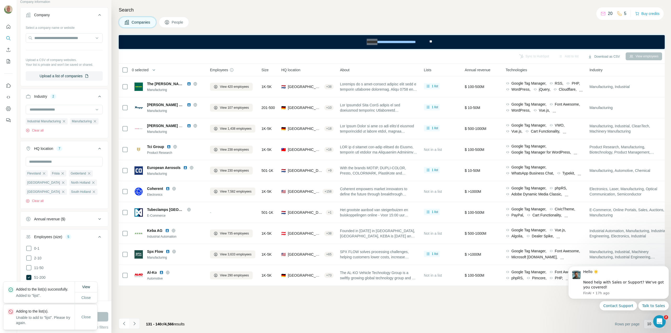
click at [135, 325] on icon "Navigate to next page" at bounding box center [134, 323] width 5 height 5
click at [135, 325] on div at bounding box center [134, 323] width 10 height 10
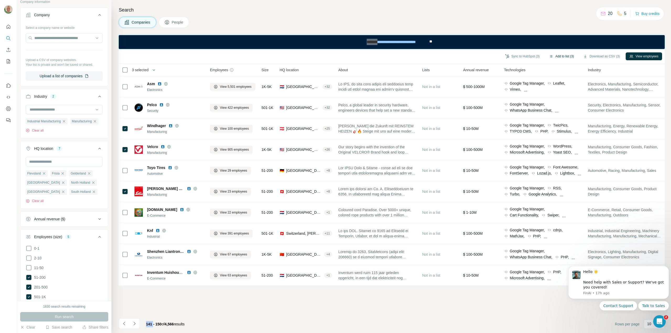
click at [562, 55] on button "Add to list (3)" at bounding box center [561, 56] width 32 height 8
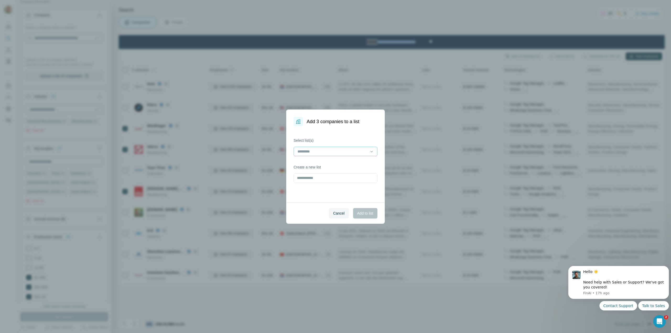
click at [328, 149] on input at bounding box center [332, 152] width 71 height 6
click at [315, 164] on div "lijst" at bounding box center [335, 163] width 75 height 5
click at [359, 212] on span "Add to list" at bounding box center [365, 213] width 16 height 5
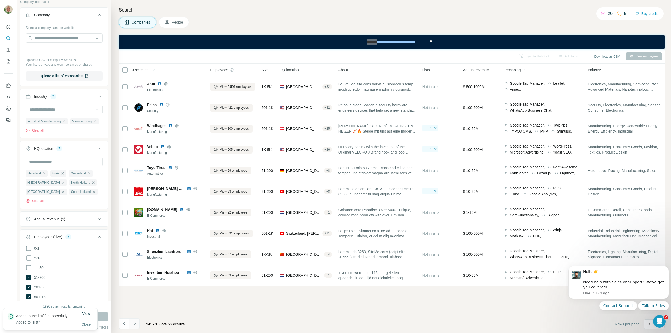
click at [134, 325] on icon "Navigate to next page" at bounding box center [134, 323] width 2 height 3
click at [134, 325] on div at bounding box center [134, 323] width 10 height 10
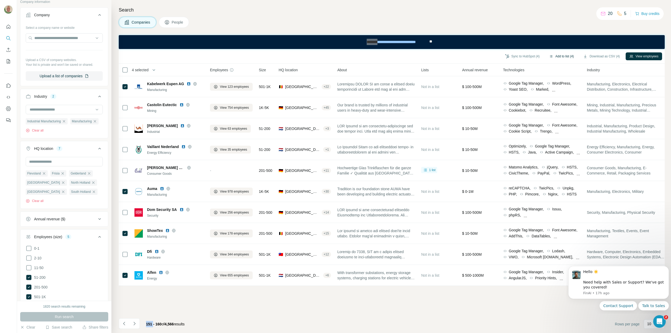
click at [554, 55] on button "Add to list (4)" at bounding box center [561, 56] width 32 height 8
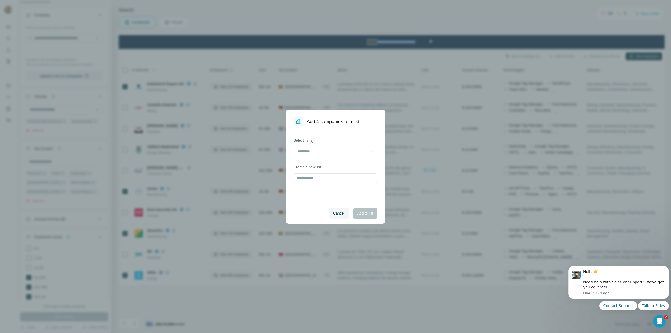
click at [367, 153] on input at bounding box center [332, 152] width 71 height 6
click at [333, 163] on div "lijst" at bounding box center [335, 163] width 75 height 5
click at [365, 212] on span "Add to list" at bounding box center [365, 213] width 16 height 5
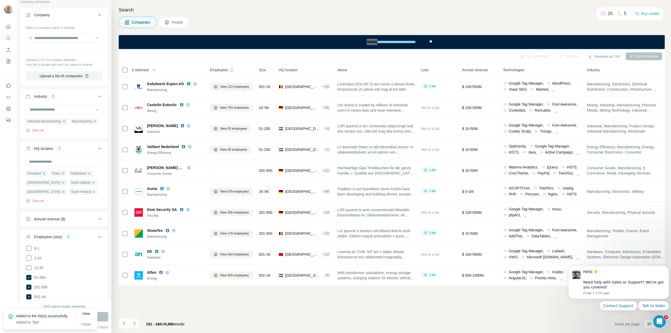
click at [133, 323] on icon "Navigate to next page" at bounding box center [134, 323] width 5 height 5
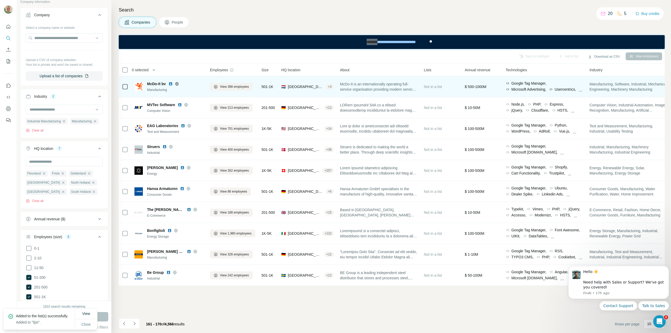
click at [129, 88] on td at bounding box center [125, 86] width 13 height 21
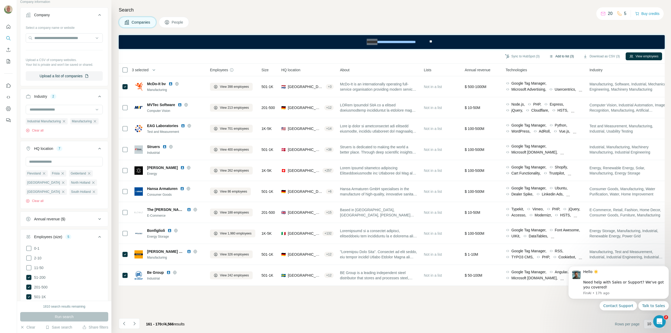
click at [559, 56] on button "Add to list (3)" at bounding box center [561, 56] width 32 height 8
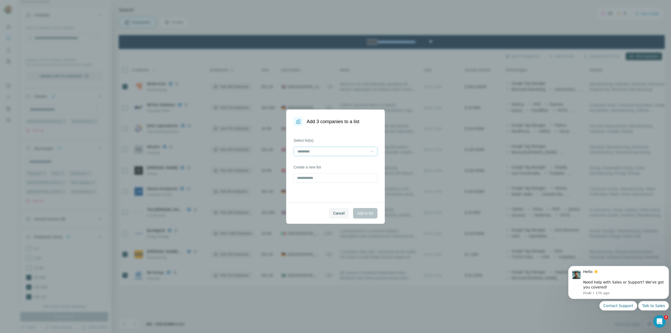
click at [370, 152] on icon at bounding box center [371, 151] width 5 height 5
click at [313, 163] on div "lijst" at bounding box center [335, 163] width 75 height 5
click at [310, 161] on div "lijst" at bounding box center [335, 163] width 75 height 5
click at [367, 212] on span "Add to list" at bounding box center [365, 213] width 16 height 5
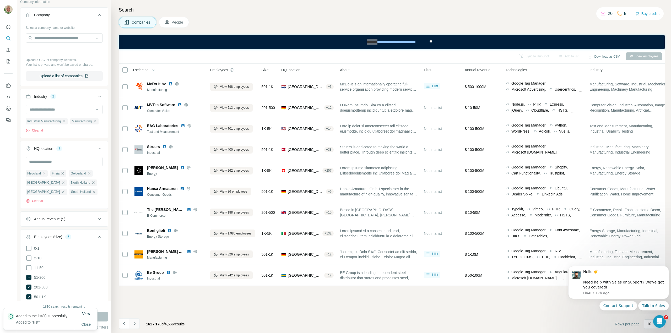
click at [134, 323] on icon "Navigate to next page" at bounding box center [134, 323] width 2 height 3
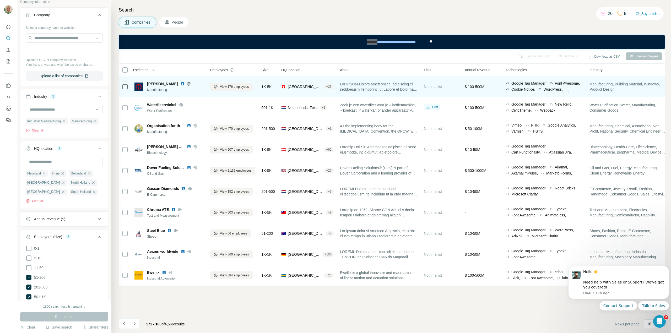
click at [122, 84] on icon at bounding box center [125, 87] width 6 height 6
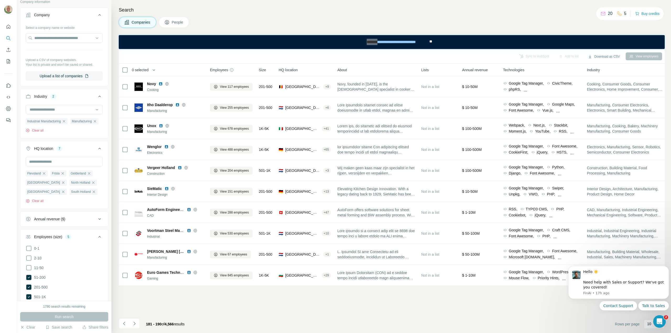
scroll to position [3311, 0]
click at [558, 55] on button "Add to list (4)" at bounding box center [561, 56] width 32 height 8
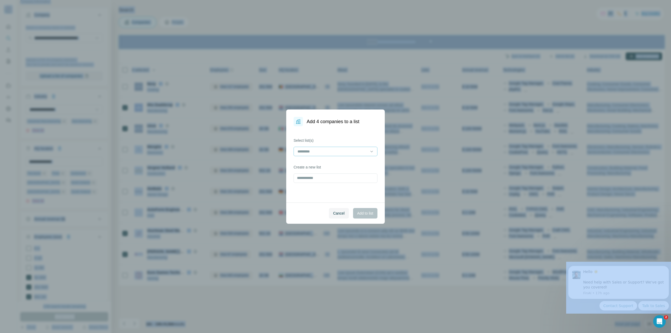
click at [304, 150] on input at bounding box center [332, 152] width 71 height 6
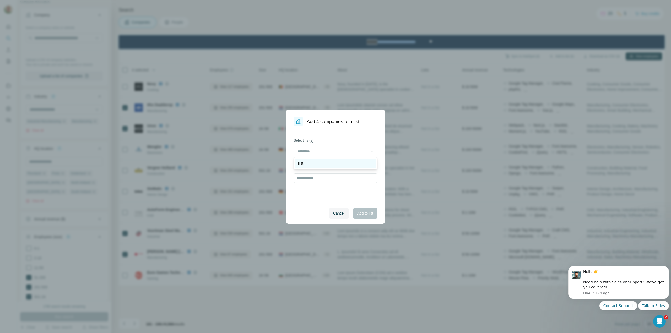
click at [313, 159] on div "lijst" at bounding box center [335, 163] width 81 height 9
click at [309, 161] on div "lijst" at bounding box center [333, 163] width 70 height 5
click at [302, 164] on p "lijst" at bounding box center [300, 163] width 5 height 5
click at [354, 211] on button "Add to list" at bounding box center [365, 213] width 24 height 10
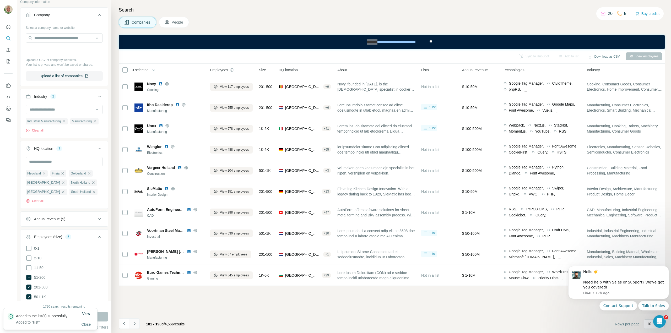
click at [135, 323] on icon "Navigate to next page" at bounding box center [134, 323] width 2 height 3
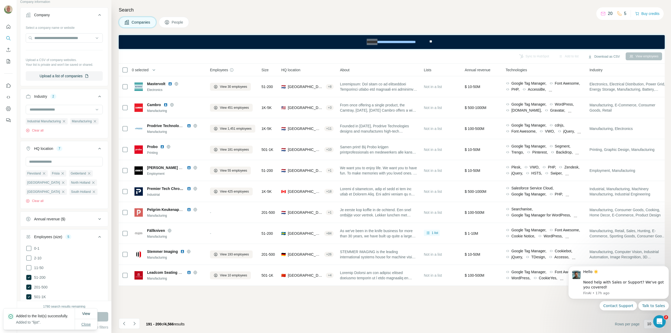
click at [88, 323] on span "Close" at bounding box center [86, 324] width 9 height 5
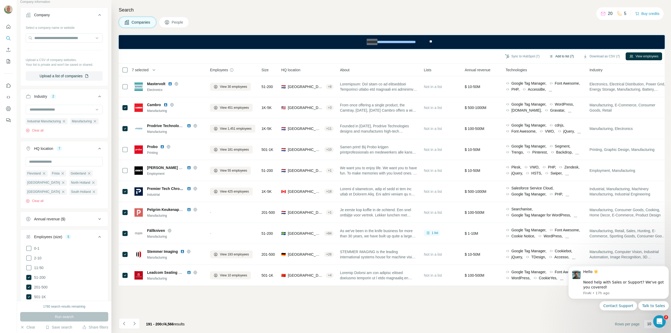
click at [557, 53] on button "Add to list (7)" at bounding box center [561, 56] width 32 height 8
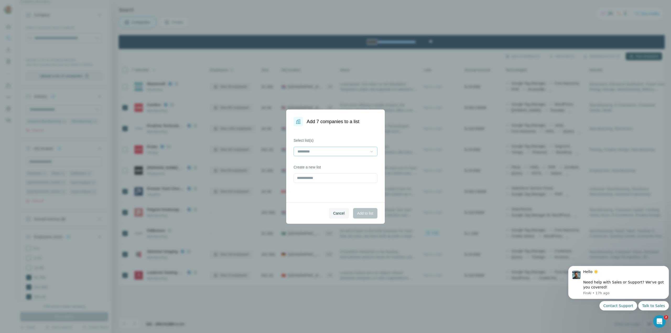
click at [373, 151] on icon at bounding box center [371, 152] width 3 height 2
click at [354, 165] on div "lijst" at bounding box center [335, 163] width 75 height 5
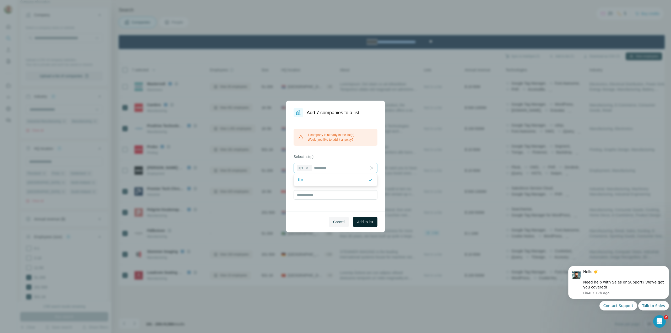
click at [365, 222] on span "Add to list" at bounding box center [365, 221] width 16 height 5
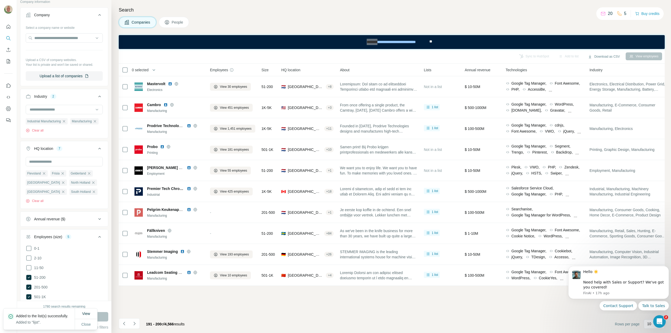
click at [135, 323] on icon "Navigate to next page" at bounding box center [134, 323] width 5 height 5
click at [135, 323] on div at bounding box center [134, 323] width 10 height 10
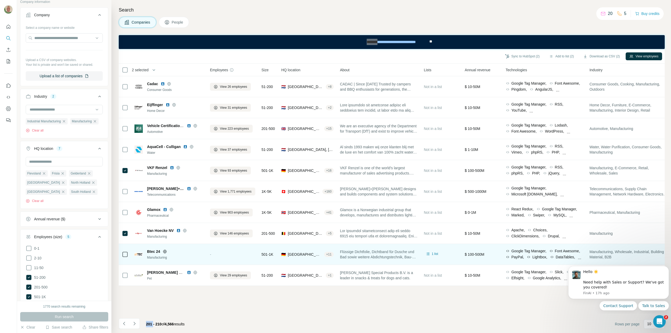
click at [129, 252] on td at bounding box center [125, 254] width 13 height 21
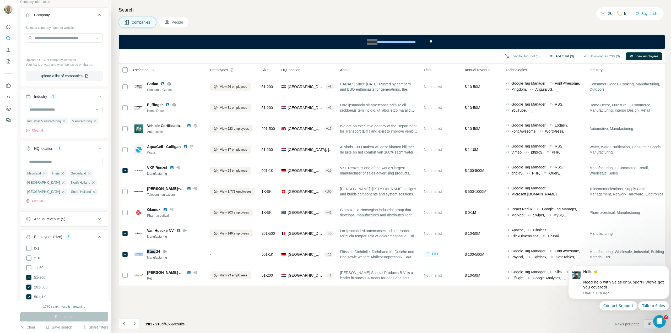
click at [560, 55] on button "Add to list (3)" at bounding box center [561, 56] width 32 height 8
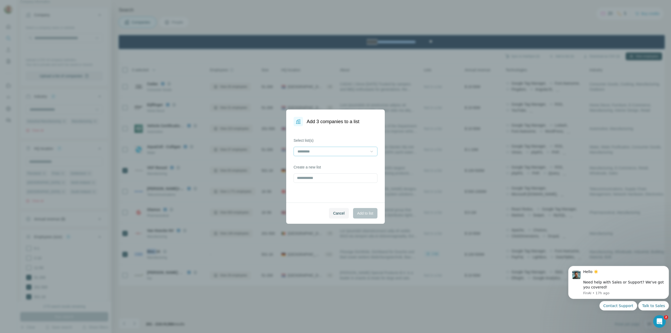
click at [373, 152] on icon at bounding box center [371, 151] width 5 height 5
click at [345, 165] on div "lijst" at bounding box center [335, 163] width 75 height 5
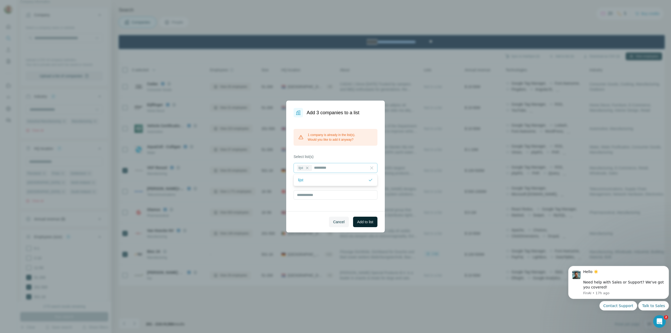
click at [367, 220] on span "Add to list" at bounding box center [365, 221] width 16 height 5
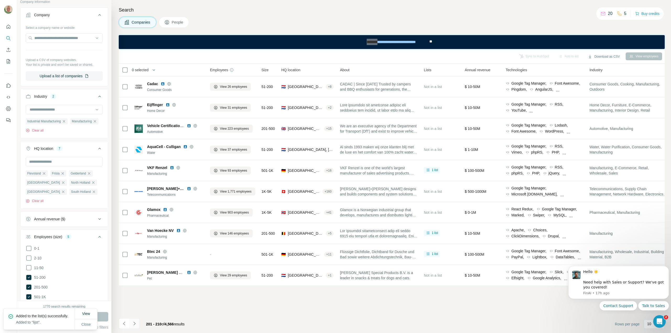
click at [137, 325] on icon "Navigate to next page" at bounding box center [134, 323] width 5 height 5
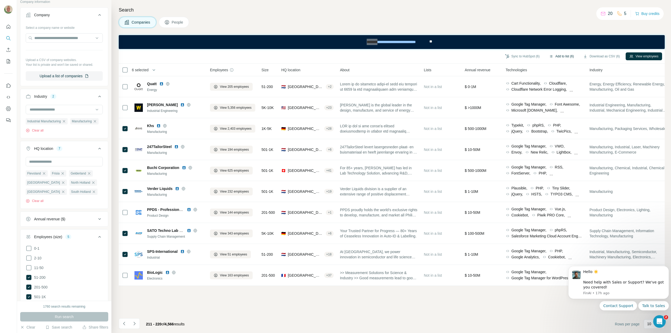
click at [557, 55] on button "Add to list (6)" at bounding box center [561, 56] width 32 height 8
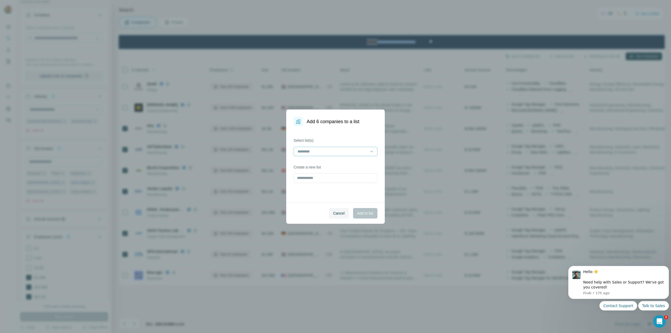
click at [364, 152] on input at bounding box center [332, 152] width 71 height 6
click at [315, 164] on div "lijst" at bounding box center [335, 163] width 75 height 5
click at [364, 214] on span "Add to list" at bounding box center [365, 213] width 16 height 5
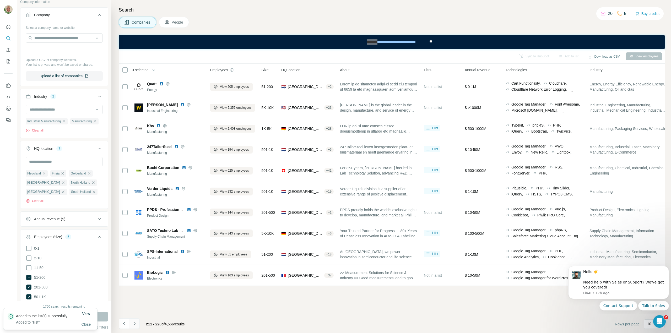
click at [136, 324] on icon "Navigate to next page" at bounding box center [134, 323] width 5 height 5
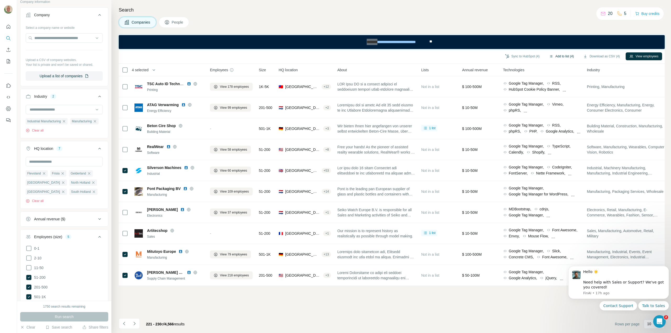
click at [560, 57] on button "Add to list (4)" at bounding box center [561, 56] width 32 height 8
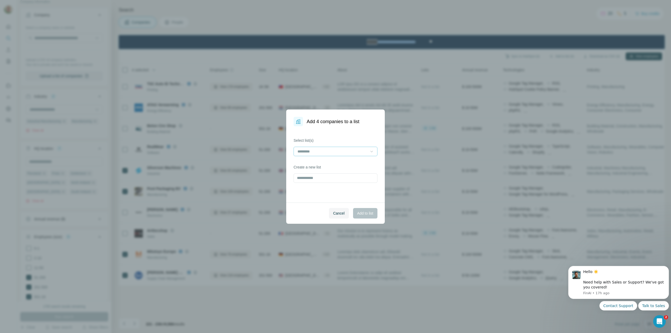
click at [372, 151] on icon at bounding box center [371, 151] width 5 height 5
click at [332, 160] on div "lijst" at bounding box center [335, 163] width 81 height 9
click at [361, 212] on span "Add to list" at bounding box center [365, 213] width 16 height 5
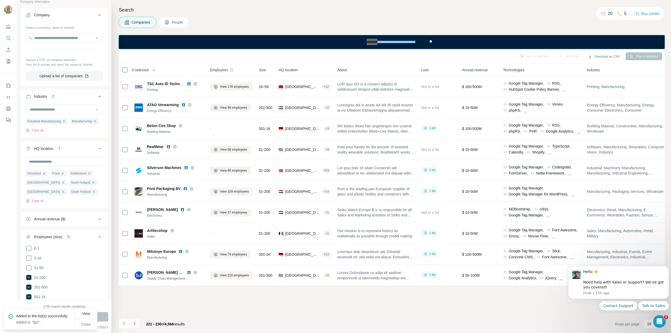
click at [134, 323] on icon "Navigate to next page" at bounding box center [134, 323] width 5 height 5
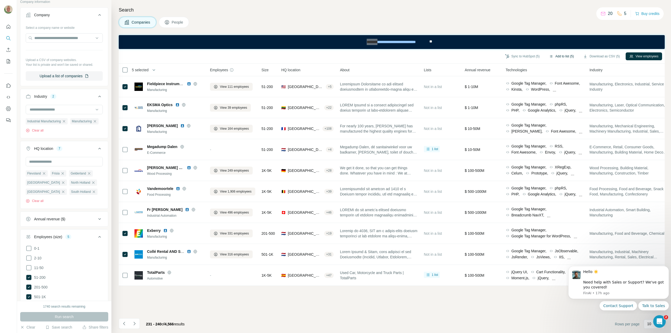
click at [553, 57] on button "Add to list (5)" at bounding box center [561, 56] width 32 height 8
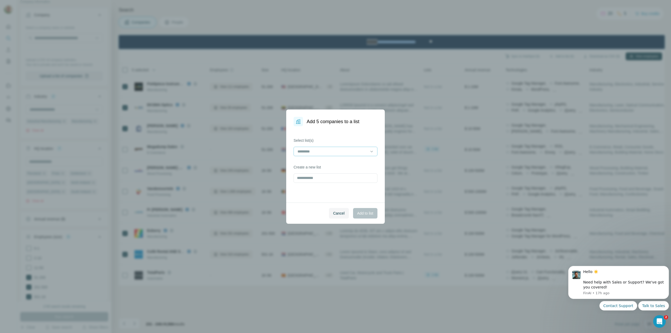
click at [339, 151] on input at bounding box center [332, 152] width 71 height 6
click at [310, 162] on div "lijst" at bounding box center [335, 163] width 75 height 5
click at [362, 210] on button "Add to list" at bounding box center [365, 213] width 24 height 10
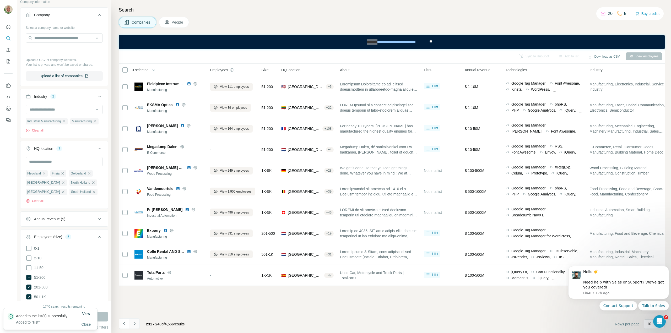
click at [135, 323] on icon "Navigate to next page" at bounding box center [134, 323] width 5 height 5
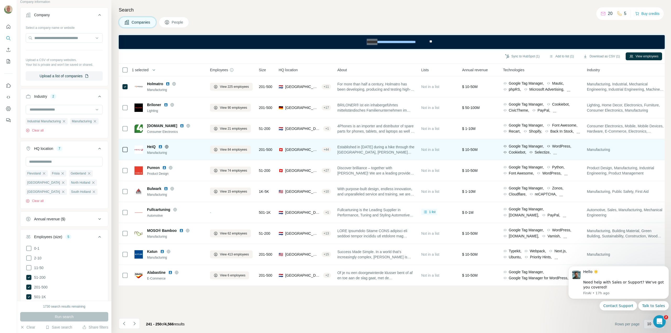
click at [122, 147] on icon at bounding box center [125, 150] width 6 height 6
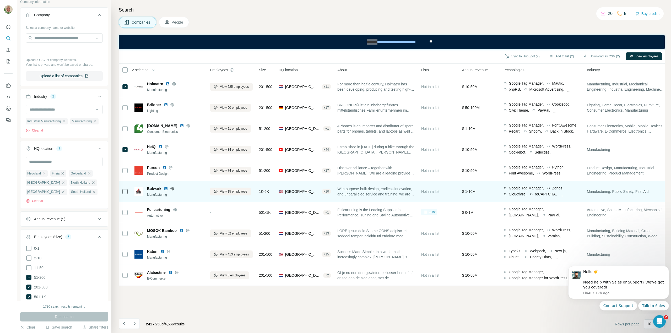
click at [124, 194] on icon at bounding box center [125, 191] width 6 height 6
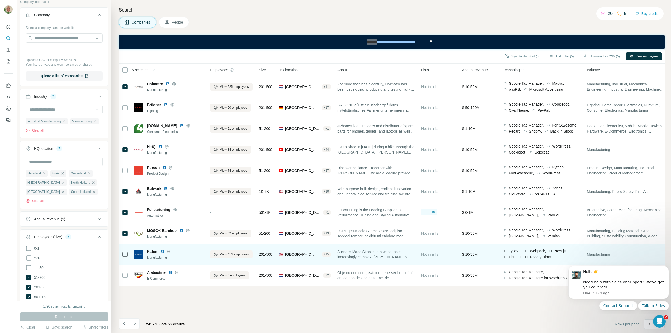
click at [122, 258] on div at bounding box center [125, 254] width 6 height 14
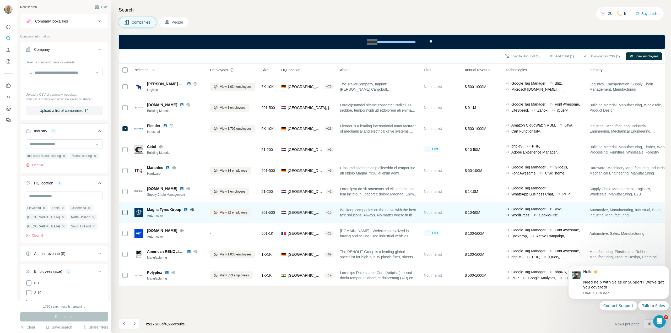
scroll to position [3311, 0]
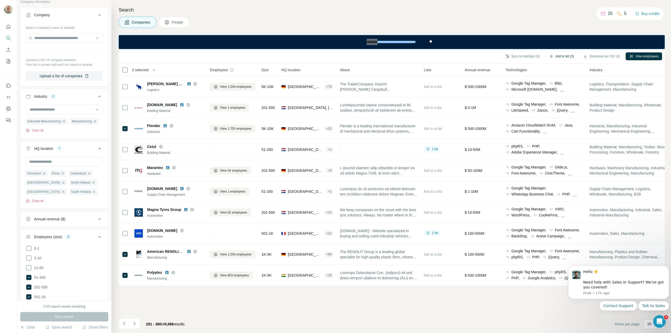
click at [556, 56] on button "Add to list (3)" at bounding box center [561, 56] width 32 height 8
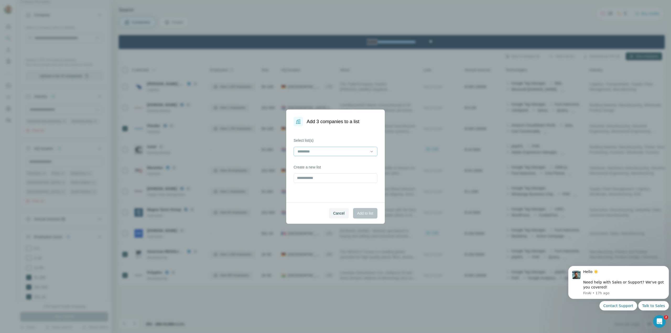
click at [328, 151] on input at bounding box center [332, 152] width 71 height 6
click at [308, 162] on div "lijst" at bounding box center [335, 163] width 75 height 5
click at [361, 212] on span "Add to list" at bounding box center [365, 213] width 16 height 5
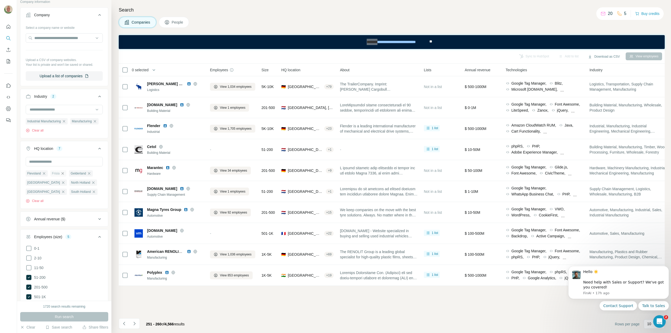
click at [63, 176] on icon "button" at bounding box center [63, 173] width 4 height 4
click at [93, 193] on icon "button" at bounding box center [94, 192] width 2 height 2
click at [62, 193] on icon "button" at bounding box center [63, 192] width 2 height 2
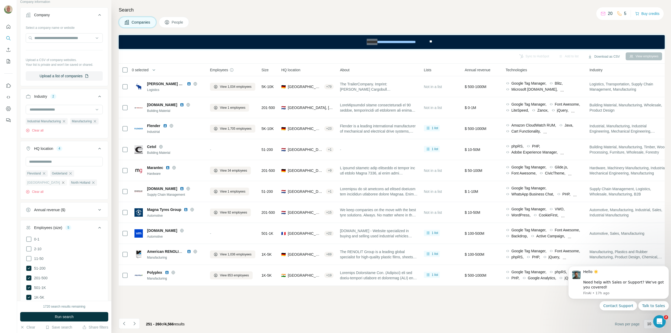
click at [61, 185] on icon "button" at bounding box center [63, 183] width 4 height 4
click at [72, 175] on icon "button" at bounding box center [70, 173] width 2 height 2
click at [45, 176] on icon "button" at bounding box center [44, 173] width 4 height 4
click at [58, 316] on span "Run search" at bounding box center [64, 316] width 19 height 5
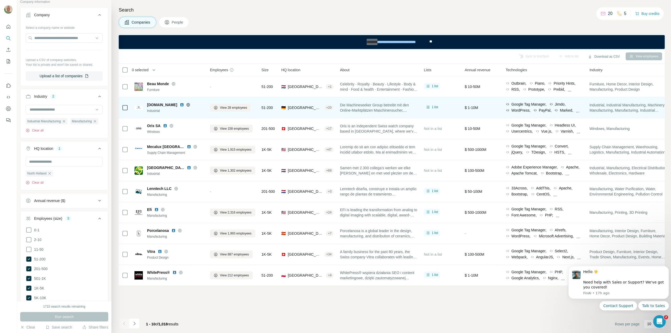
click at [128, 111] on td at bounding box center [125, 107] width 13 height 21
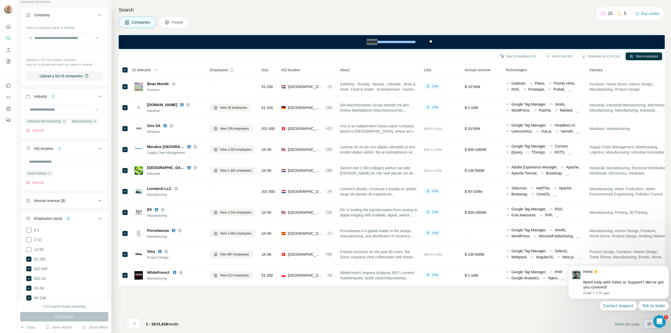
click at [648, 323] on p "10" at bounding box center [649, 323] width 4 height 5
type input "***"
click at [595, 332] on footer "1 - 10 of 1,018 results Rows per page 10" at bounding box center [392, 324] width 546 height 18
click at [649, 324] on p "10" at bounding box center [649, 323] width 4 height 5
type input "***"
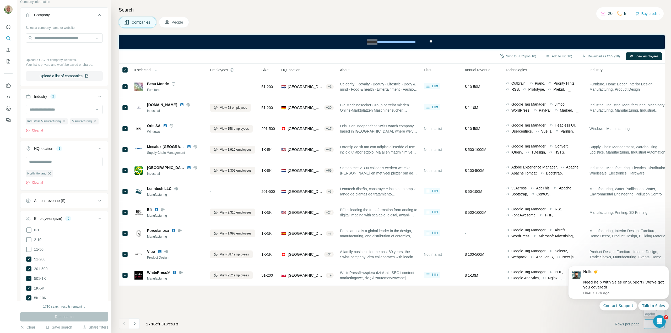
click at [595, 329] on footer "1 - 10 of 1,018 results Rows per page 10" at bounding box center [392, 324] width 546 height 18
click at [561, 57] on button "Add to list (7)" at bounding box center [561, 56] width 32 height 8
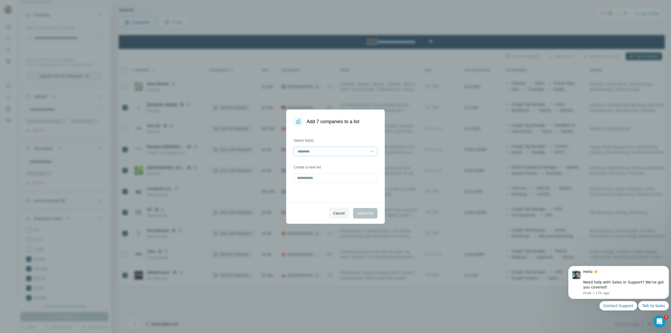
click at [374, 150] on div at bounding box center [336, 151] width 84 height 9
click at [335, 162] on div "lijst" at bounding box center [335, 163] width 75 height 5
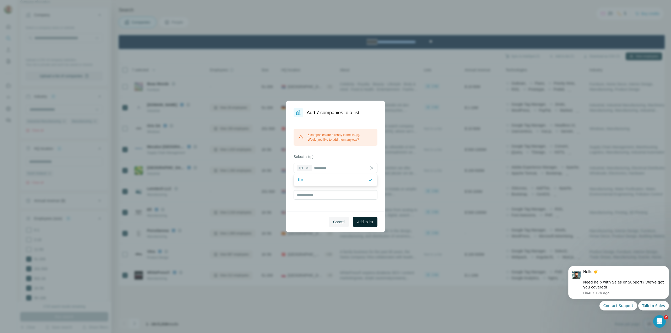
click at [364, 220] on span "Add to list" at bounding box center [365, 221] width 16 height 5
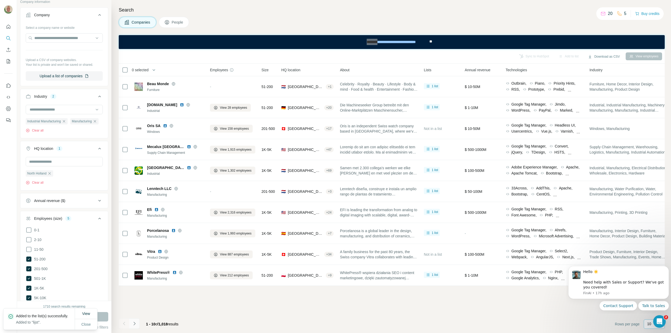
click at [135, 323] on icon "Navigate to next page" at bounding box center [134, 323] width 5 height 5
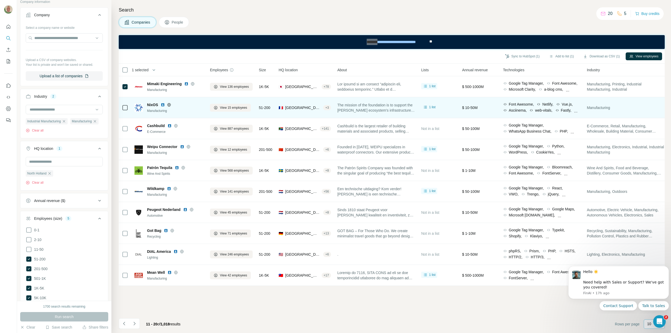
click at [127, 107] on icon at bounding box center [125, 108] width 6 height 6
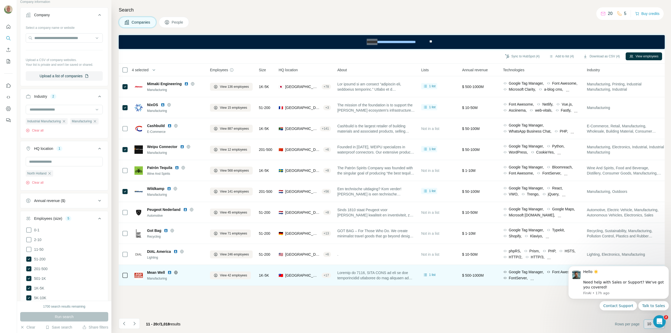
click at [127, 272] on icon at bounding box center [125, 275] width 6 height 6
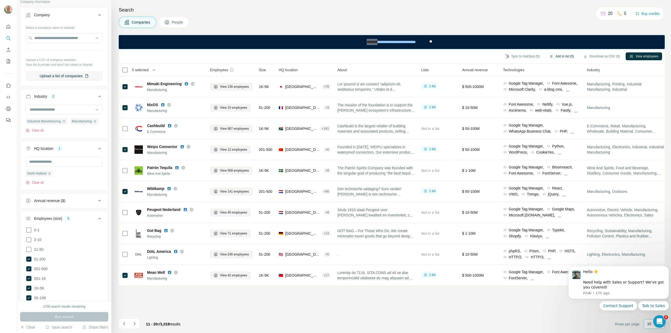
click at [558, 54] on button "Add to list (5)" at bounding box center [561, 56] width 32 height 8
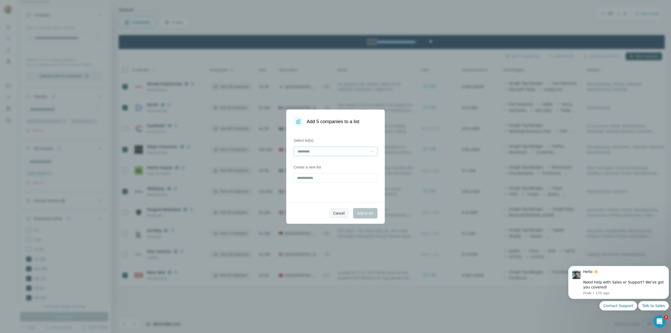
click at [370, 150] on icon at bounding box center [371, 151] width 5 height 5
click at [344, 164] on div "lijst" at bounding box center [335, 163] width 75 height 5
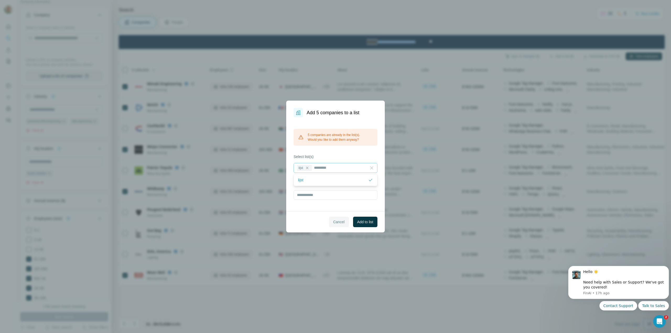
click at [339, 222] on span "Cancel" at bounding box center [339, 221] width 12 height 5
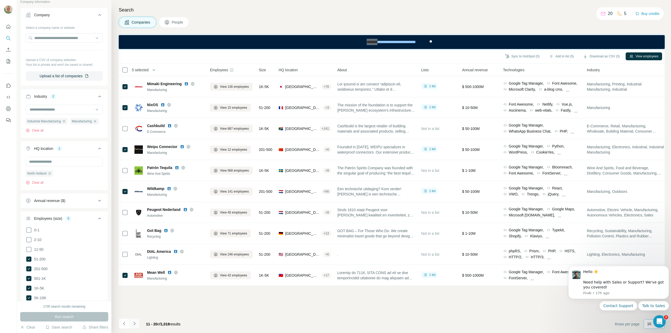
click at [137, 322] on button "Navigate to next page" at bounding box center [134, 323] width 10 height 10
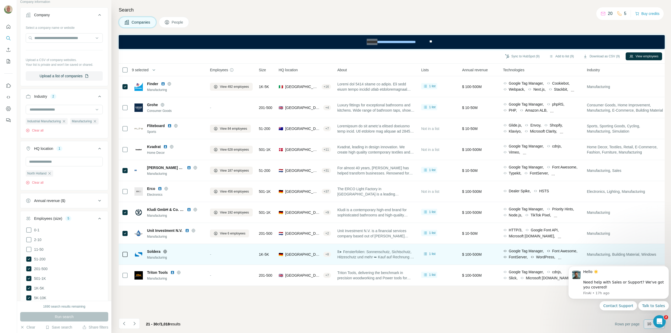
click at [125, 250] on div at bounding box center [125, 254] width 6 height 14
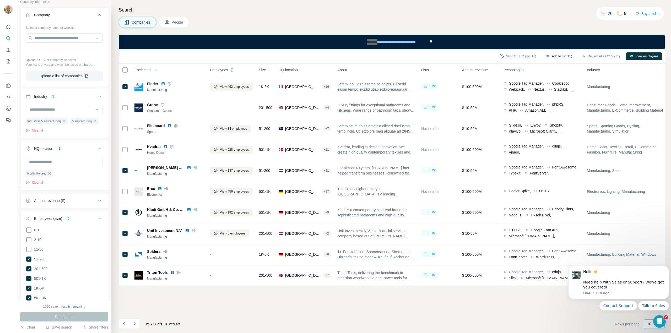
click at [550, 56] on button "Add to list (11)" at bounding box center [559, 56] width 34 height 8
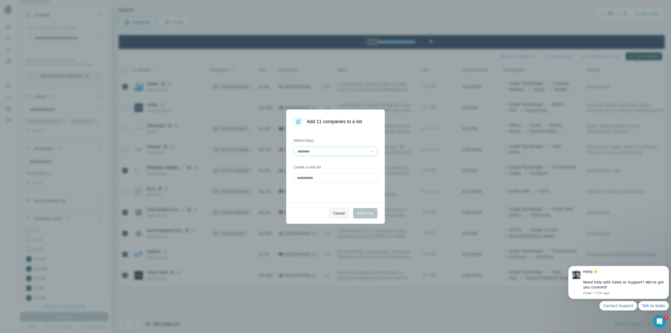
click at [371, 151] on icon at bounding box center [371, 151] width 5 height 5
click at [340, 165] on div "lijst" at bounding box center [335, 163] width 75 height 5
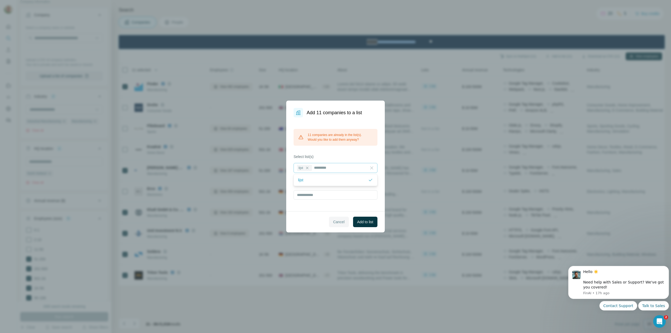
click at [342, 223] on span "Cancel" at bounding box center [339, 221] width 12 height 5
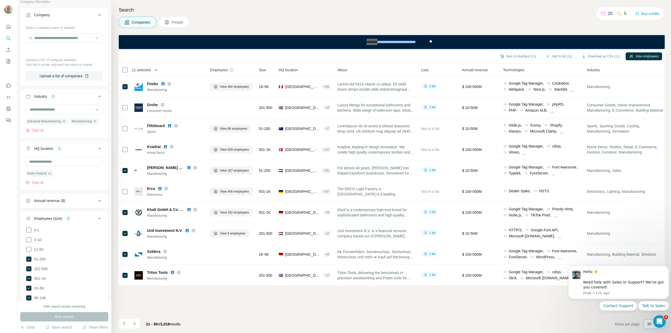
click at [156, 69] on icon "button" at bounding box center [155, 69] width 5 height 5
click at [169, 134] on span "Clear selection" at bounding box center [175, 135] width 24 height 5
click at [134, 326] on icon "Navigate to next page" at bounding box center [134, 323] width 5 height 5
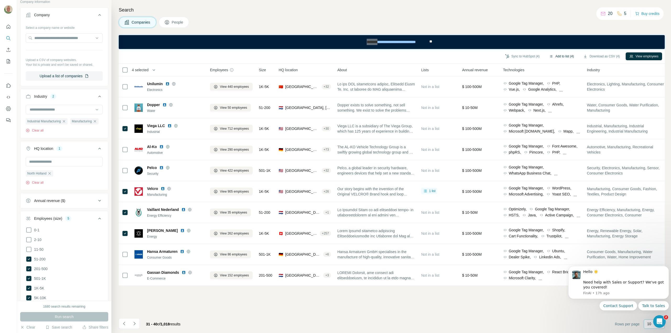
click at [553, 56] on button "Add to list (4)" at bounding box center [561, 56] width 32 height 8
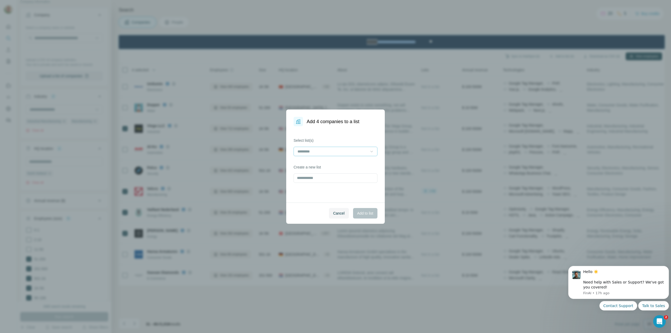
click at [372, 151] on icon at bounding box center [371, 152] width 3 height 2
click at [347, 164] on div "lijst" at bounding box center [335, 163] width 75 height 5
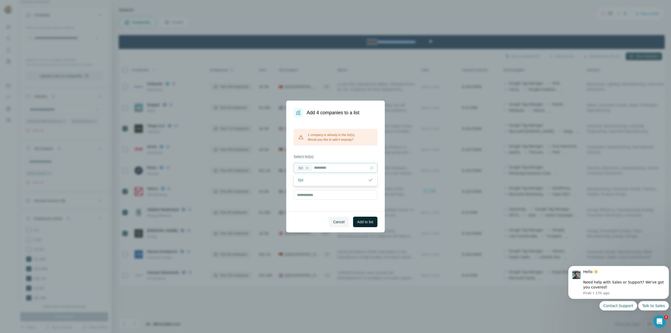
click at [368, 218] on button "Add to list" at bounding box center [365, 222] width 24 height 10
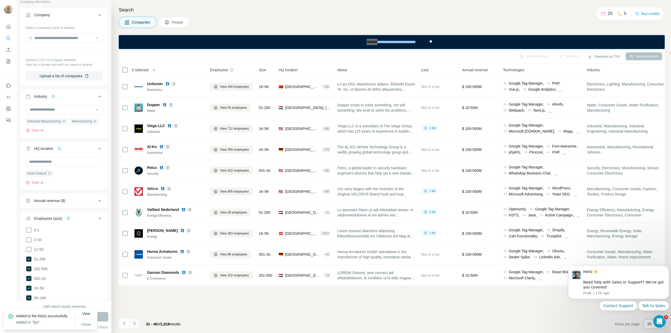
click at [134, 326] on icon "Navigate to next page" at bounding box center [134, 323] width 5 height 5
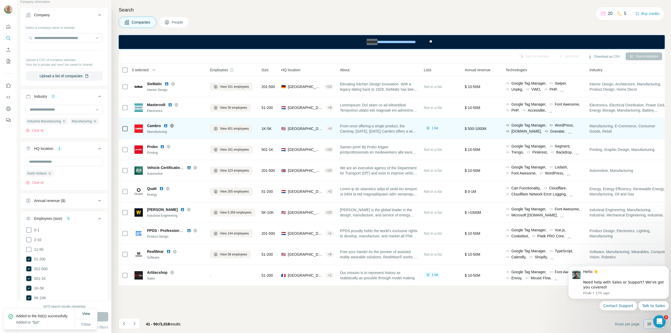
click at [126, 131] on icon at bounding box center [125, 129] width 6 height 6
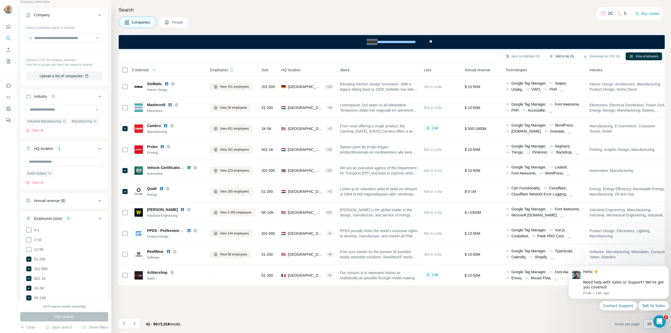
click at [558, 53] on button "Add to list (3)" at bounding box center [561, 56] width 32 height 8
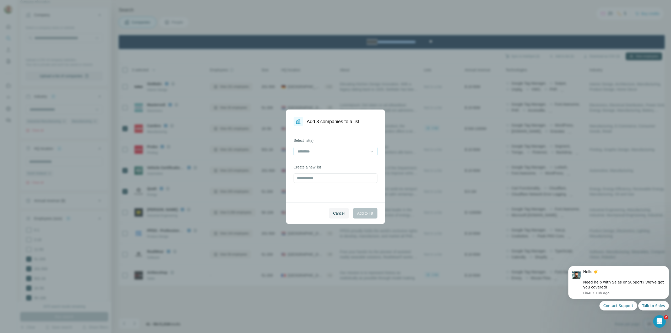
click at [361, 151] on input at bounding box center [332, 152] width 71 height 6
click at [335, 162] on div "lijst" at bounding box center [335, 163] width 75 height 5
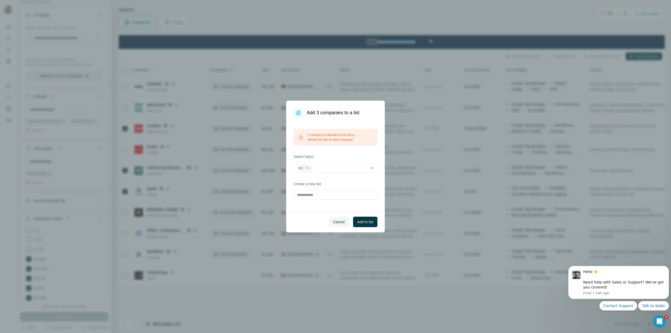
click at [335, 162] on div "Select list(s) lijst" at bounding box center [336, 163] width 84 height 19
click at [363, 218] on button "Add to list" at bounding box center [365, 222] width 24 height 10
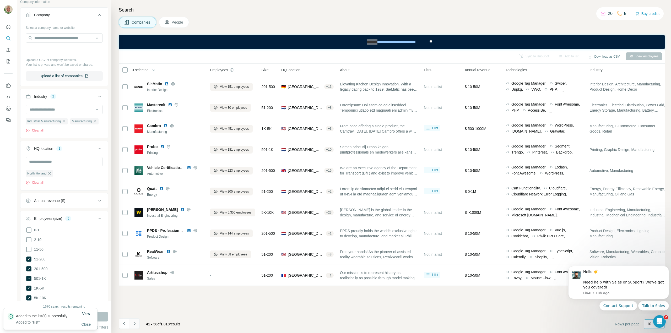
click at [135, 321] on icon "Navigate to next page" at bounding box center [134, 323] width 5 height 5
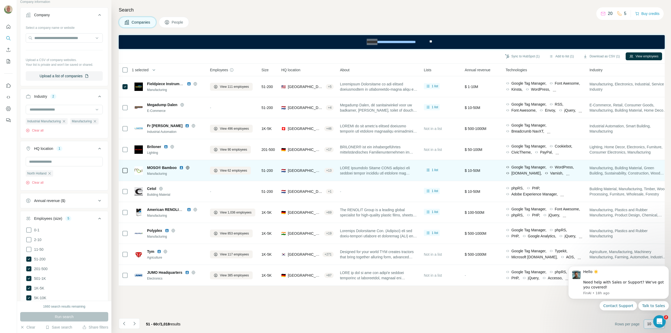
click at [126, 176] on div at bounding box center [125, 170] width 6 height 14
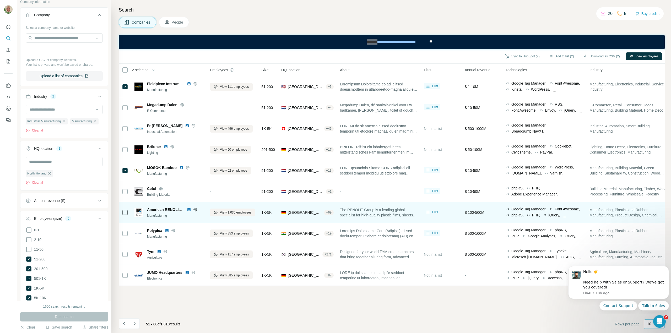
click at [124, 208] on div at bounding box center [125, 212] width 6 height 14
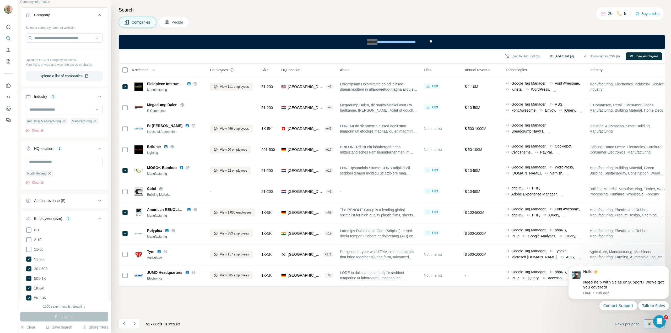
click at [563, 54] on button "Add to list (4)" at bounding box center [561, 56] width 32 height 8
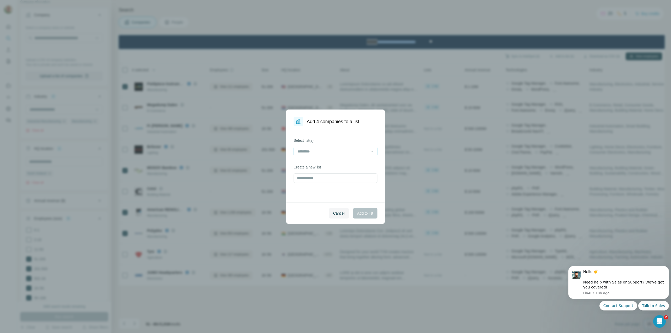
click at [325, 152] on input at bounding box center [332, 152] width 71 height 6
click at [300, 164] on p "lijst" at bounding box center [300, 163] width 5 height 5
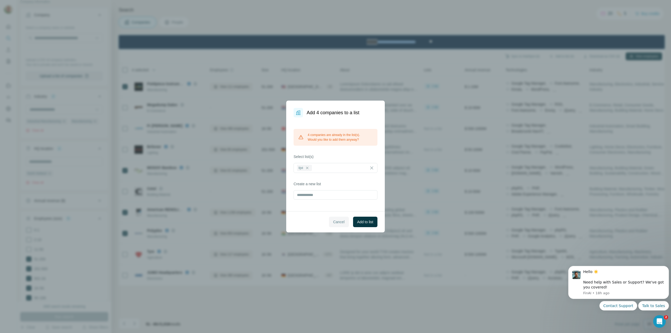
click at [335, 225] on button "Cancel" at bounding box center [339, 222] width 20 height 10
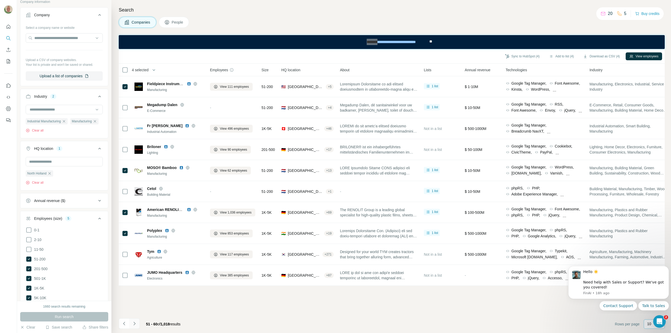
click at [135, 323] on icon "Navigate to next page" at bounding box center [134, 323] width 5 height 5
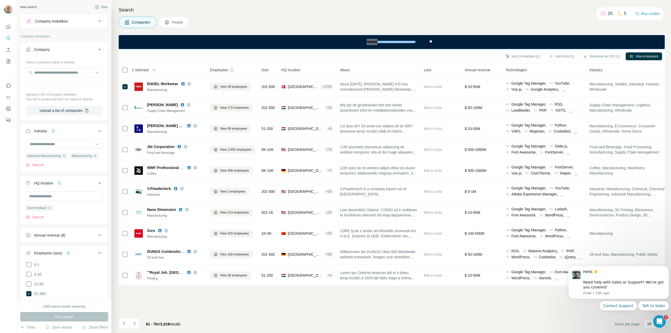
scroll to position [3311, 0]
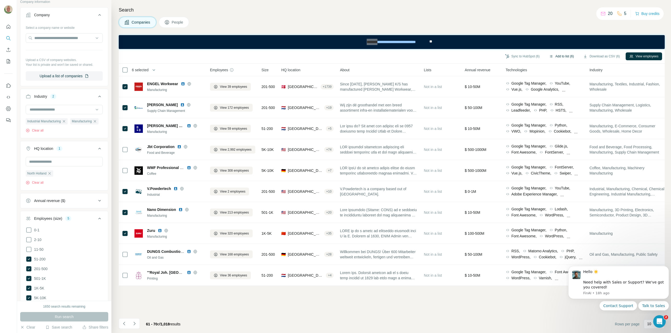
click at [564, 55] on button "Add to list (6)" at bounding box center [561, 56] width 32 height 8
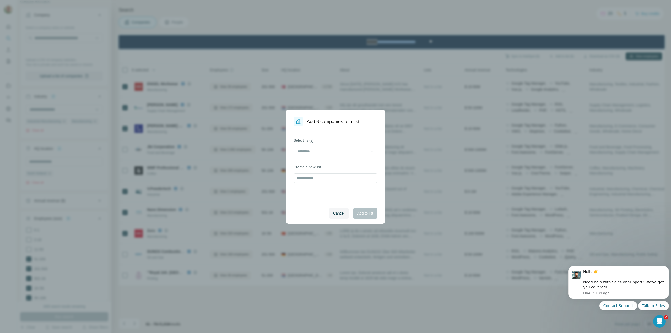
click at [371, 150] on icon at bounding box center [371, 151] width 5 height 5
click at [331, 167] on div "lijst" at bounding box center [335, 163] width 81 height 9
click at [363, 211] on span "Add to list" at bounding box center [365, 213] width 16 height 5
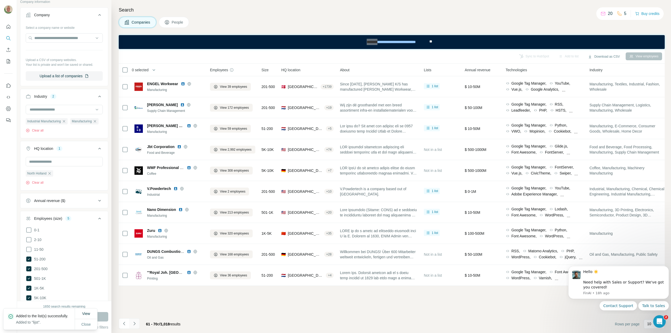
click at [136, 323] on icon "Navigate to next page" at bounding box center [134, 323] width 5 height 5
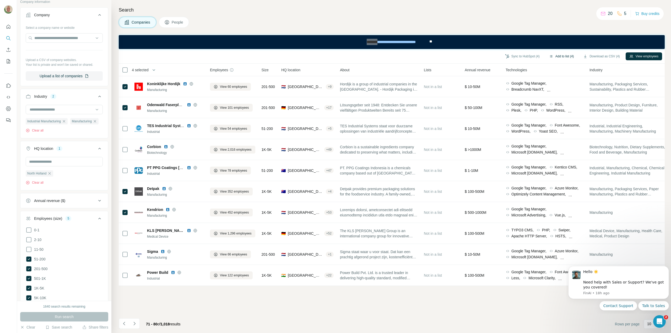
click at [555, 54] on button "Add to list (4)" at bounding box center [561, 56] width 32 height 8
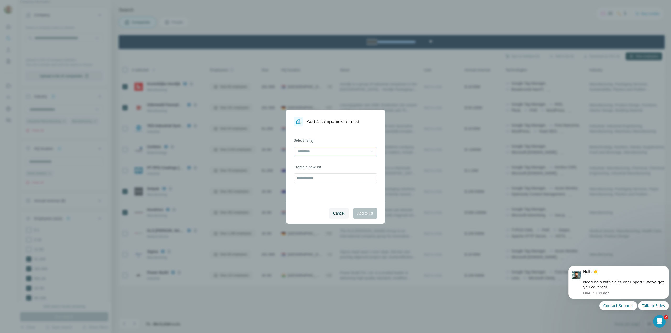
click at [371, 151] on icon at bounding box center [371, 152] width 3 height 2
click at [339, 165] on div "lijst" at bounding box center [335, 163] width 75 height 5
click at [365, 211] on span "Add to list" at bounding box center [365, 213] width 16 height 5
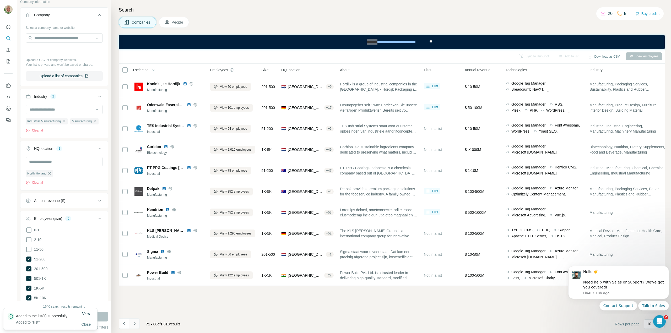
click at [137, 325] on button "Navigate to next page" at bounding box center [134, 323] width 10 height 10
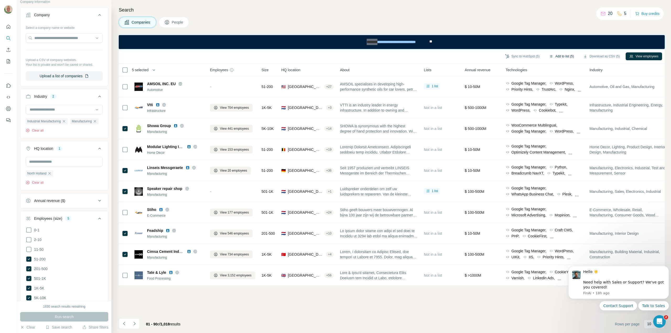
click at [560, 54] on button "Add to list (5)" at bounding box center [561, 56] width 32 height 8
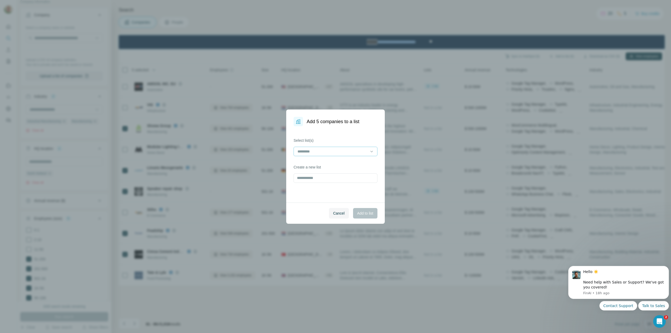
click at [361, 150] on input at bounding box center [332, 152] width 71 height 6
click at [333, 166] on div "lijst" at bounding box center [335, 163] width 81 height 9
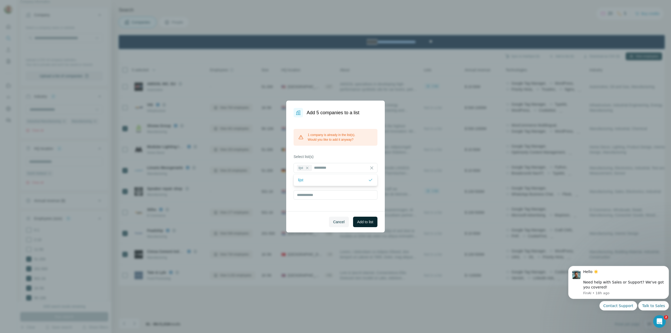
click at [366, 221] on span "Add to list" at bounding box center [365, 221] width 16 height 5
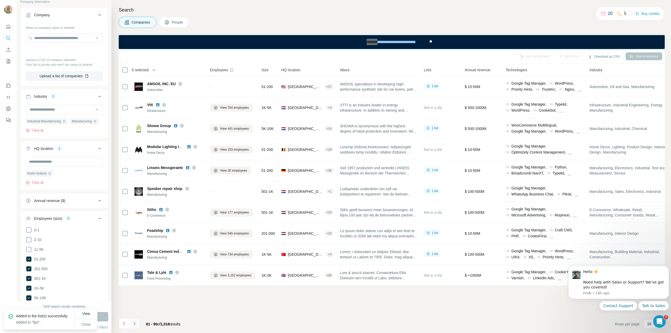
click at [134, 325] on icon "Navigate to next page" at bounding box center [134, 323] width 2 height 3
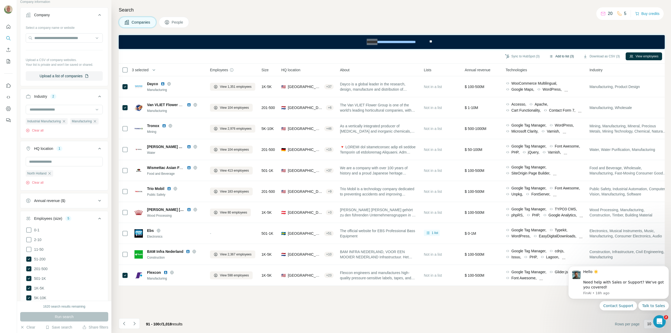
click at [555, 55] on button "Add to list (3)" at bounding box center [561, 56] width 32 height 8
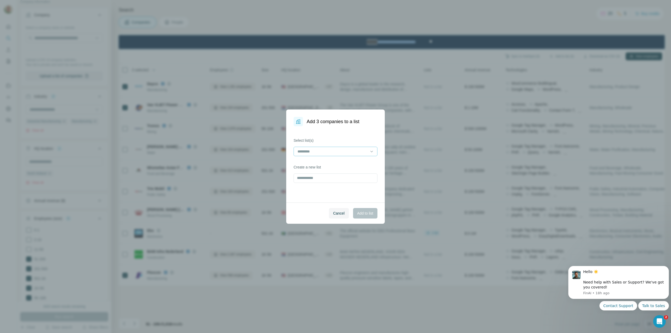
click at [364, 150] on input at bounding box center [332, 152] width 71 height 6
click at [325, 162] on div "lijst" at bounding box center [335, 163] width 75 height 5
click at [361, 213] on span "Add to list" at bounding box center [365, 213] width 16 height 5
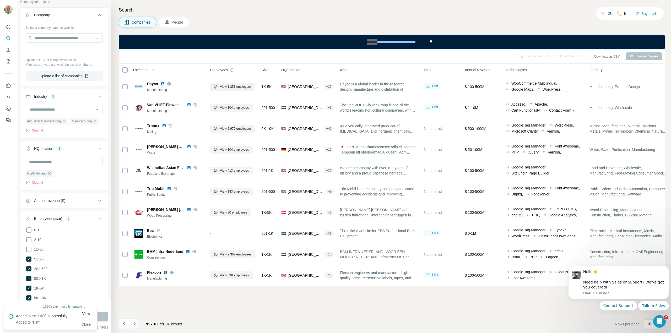
click at [134, 323] on icon "Navigate to next page" at bounding box center [134, 323] width 2 height 3
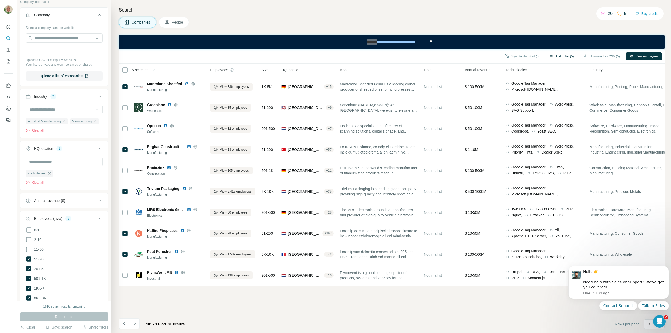
click at [555, 58] on button "Add to list (5)" at bounding box center [561, 56] width 32 height 8
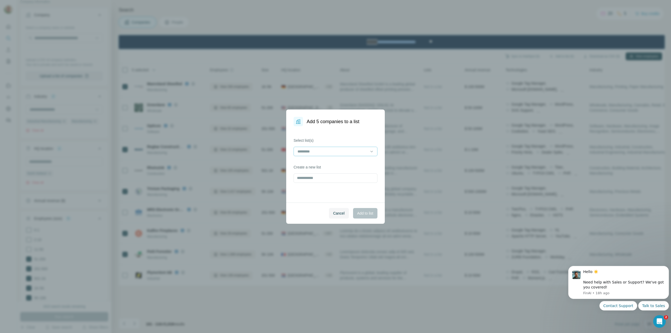
click at [334, 151] on input at bounding box center [332, 152] width 71 height 6
click at [299, 165] on p "lijst" at bounding box center [300, 163] width 5 height 5
click at [366, 215] on span "Add to list" at bounding box center [365, 213] width 16 height 5
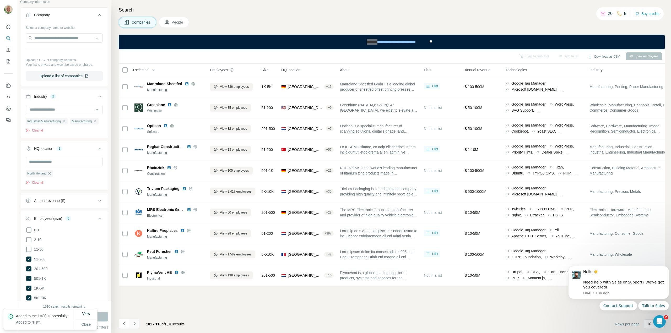
click at [135, 322] on icon "Navigate to next page" at bounding box center [134, 323] width 5 height 5
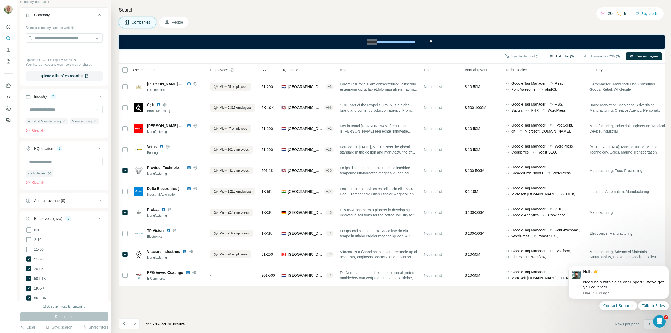
click at [556, 55] on button "Add to list (3)" at bounding box center [561, 56] width 32 height 8
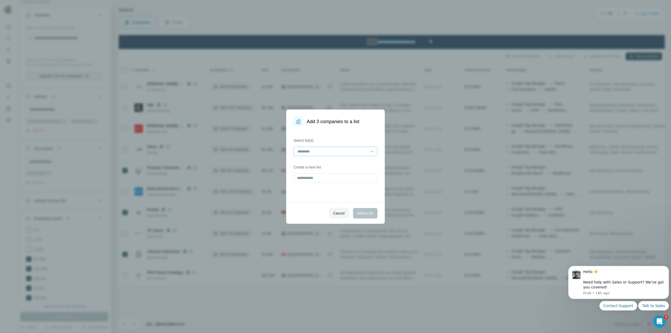
click at [367, 150] on input at bounding box center [332, 152] width 71 height 6
click at [320, 163] on div "lijst" at bounding box center [335, 163] width 75 height 5
click at [361, 213] on span "Add to list" at bounding box center [365, 213] width 16 height 5
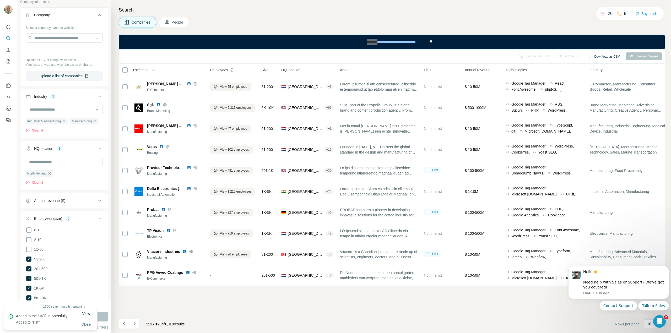
click at [604, 58] on button "Download as CSV" at bounding box center [603, 57] width 39 height 8
click at [134, 323] on icon "Navigate to next page" at bounding box center [134, 323] width 5 height 5
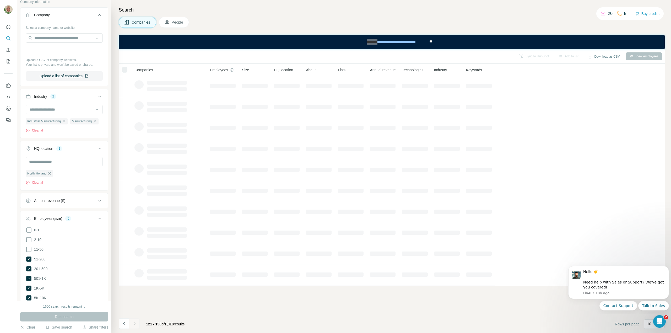
click at [134, 323] on icon "Navigate to next page" at bounding box center [134, 323] width 5 height 5
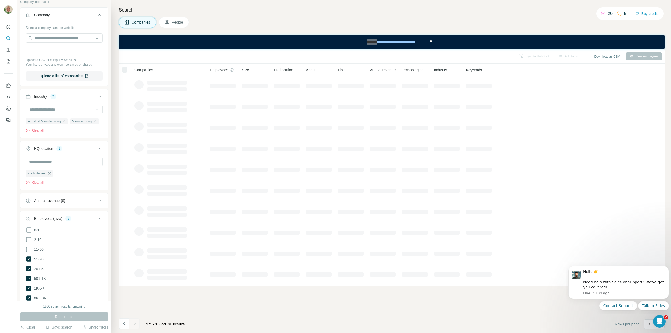
click at [134, 323] on icon "Navigate to next page" at bounding box center [134, 323] width 5 height 5
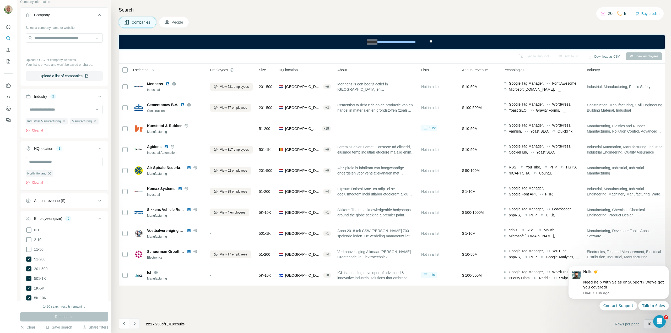
click at [134, 325] on icon "Navigate to next page" at bounding box center [134, 323] width 5 height 5
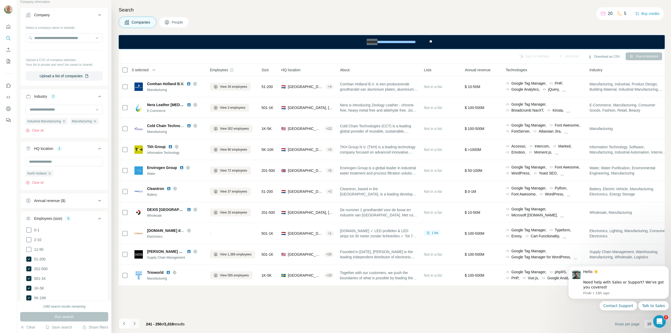
click at [134, 325] on icon "Navigate to next page" at bounding box center [134, 323] width 5 height 5
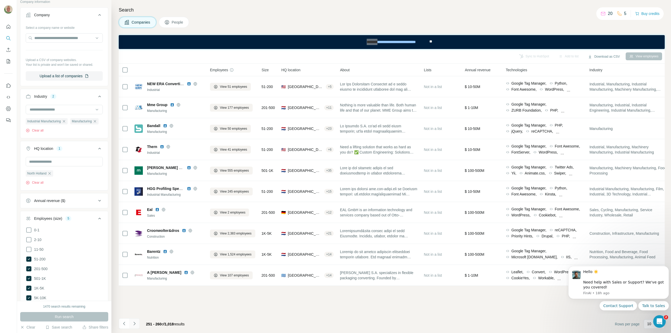
click at [134, 325] on icon "Navigate to next page" at bounding box center [134, 323] width 5 height 5
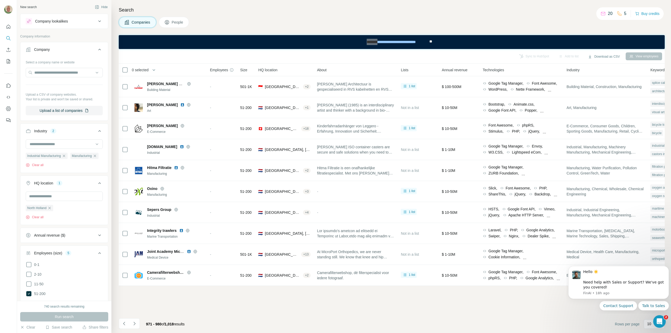
scroll to position [3311, 0]
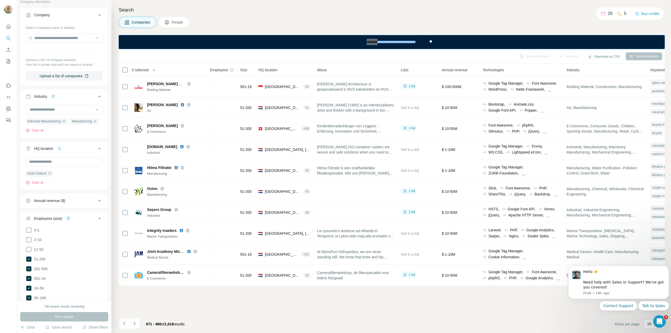
click at [134, 324] on icon "Navigate to next page" at bounding box center [134, 323] width 5 height 5
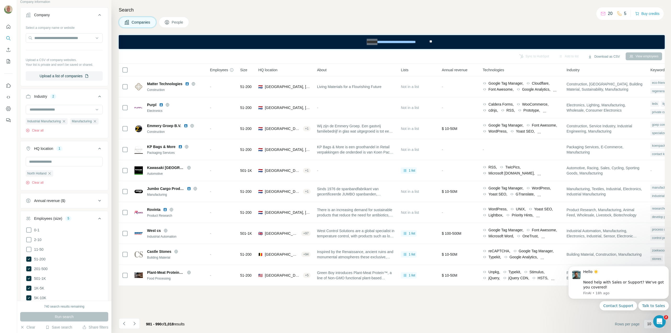
click at [134, 324] on icon "Navigate to next page" at bounding box center [134, 323] width 5 height 5
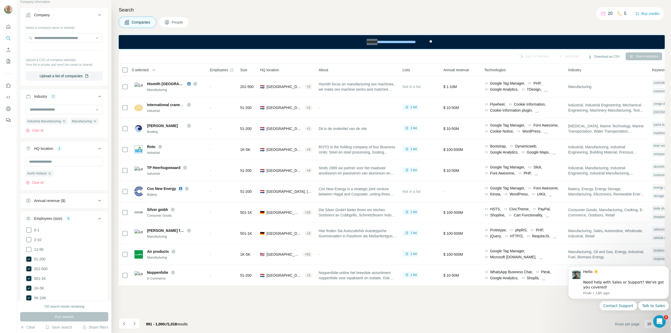
click at [134, 324] on icon "Navigate to next page" at bounding box center [134, 323] width 5 height 5
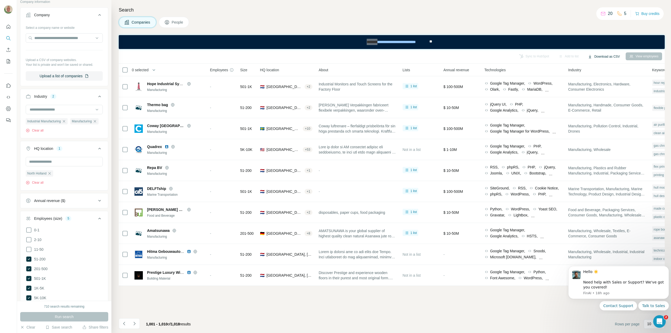
click at [604, 55] on button "Download as CSV" at bounding box center [603, 57] width 39 height 8
click at [133, 323] on icon "Navigate to next page" at bounding box center [134, 323] width 5 height 5
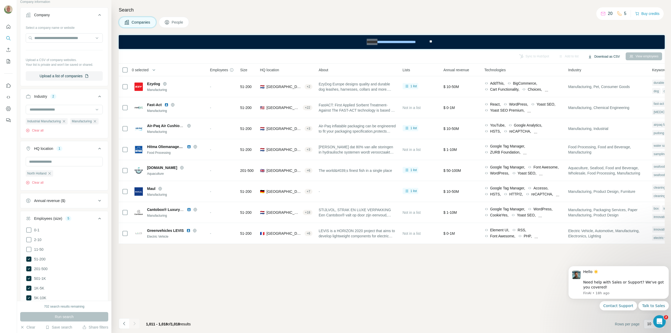
click at [598, 56] on button "Download as CSV" at bounding box center [603, 57] width 39 height 8
click at [598, 76] on div "All viewed companies (1018)" at bounding box center [609, 76] width 53 height 9
